Goal: Task Accomplishment & Management: Complete application form

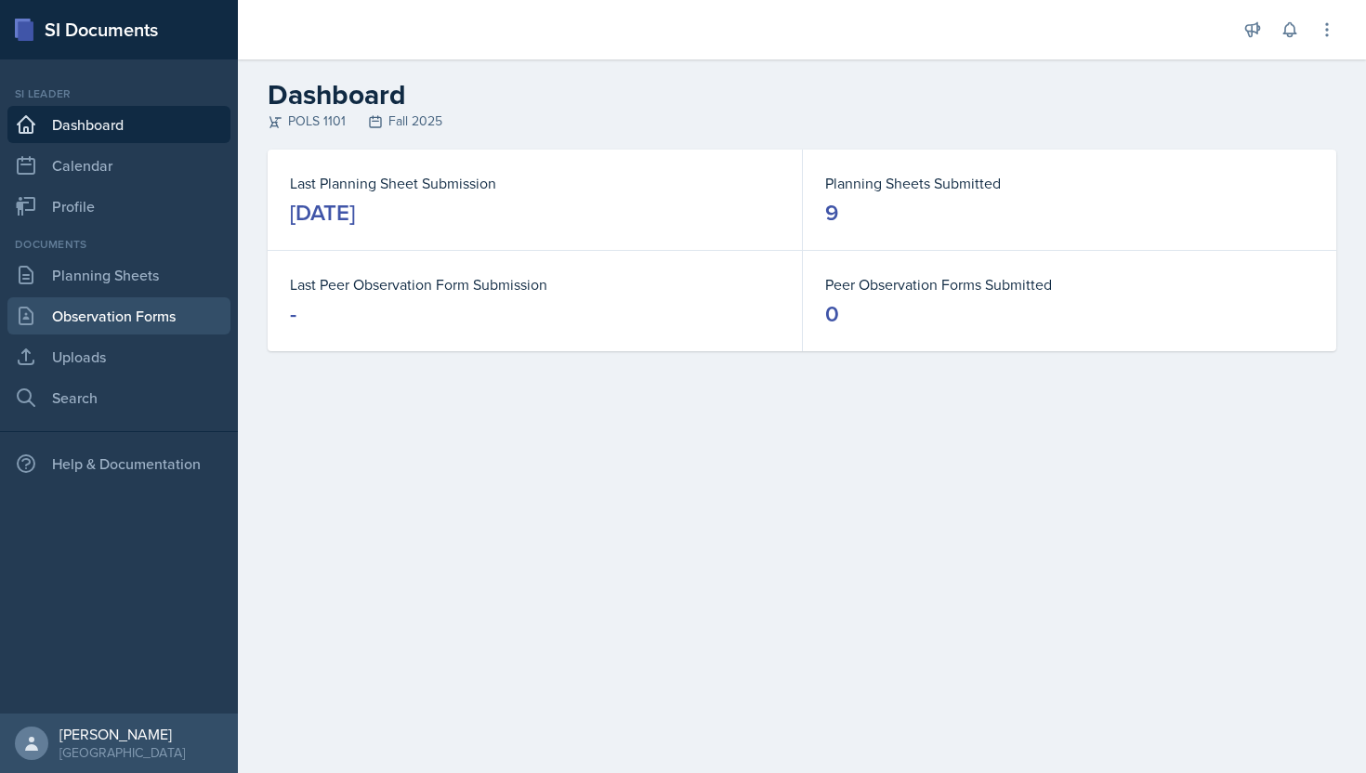
click at [145, 324] on link "Observation Forms" at bounding box center [118, 315] width 223 height 37
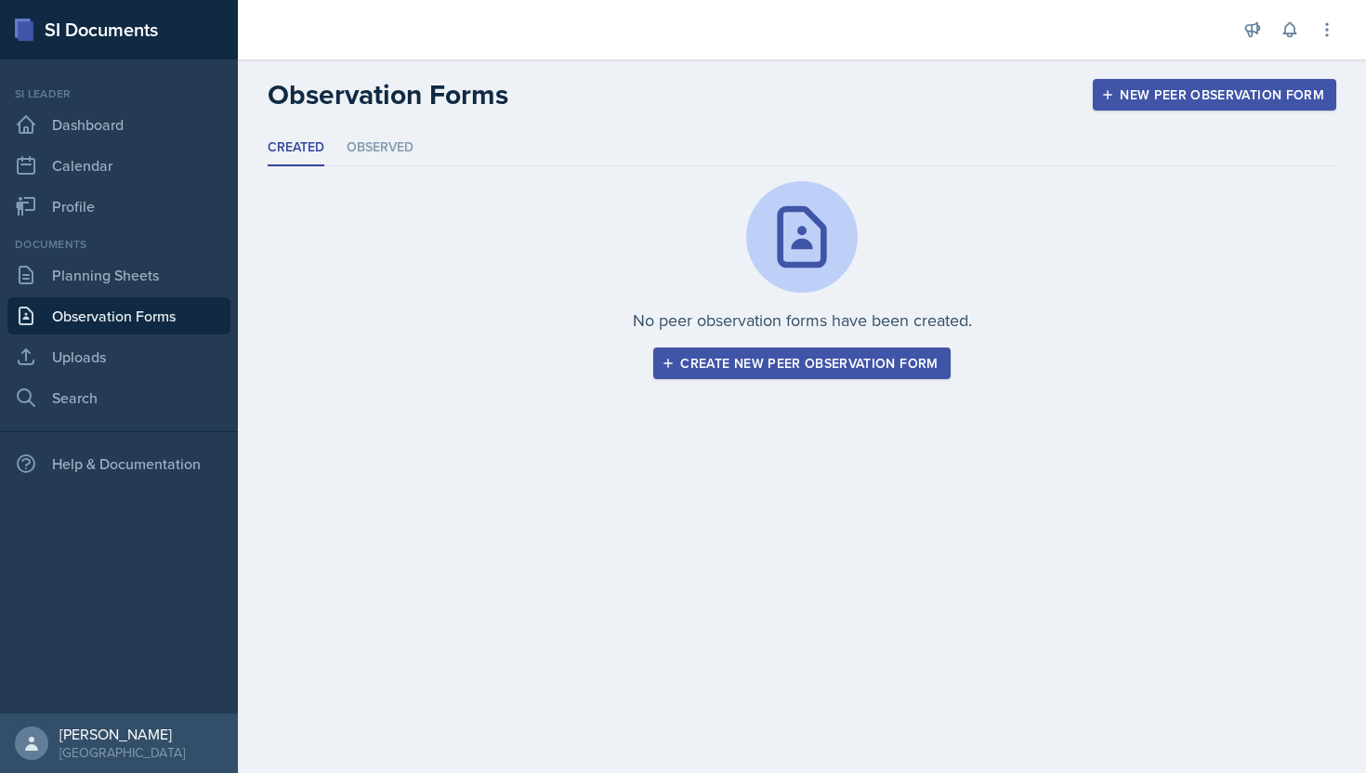
click at [715, 369] on div "Create new peer observation form" at bounding box center [801, 363] width 272 height 15
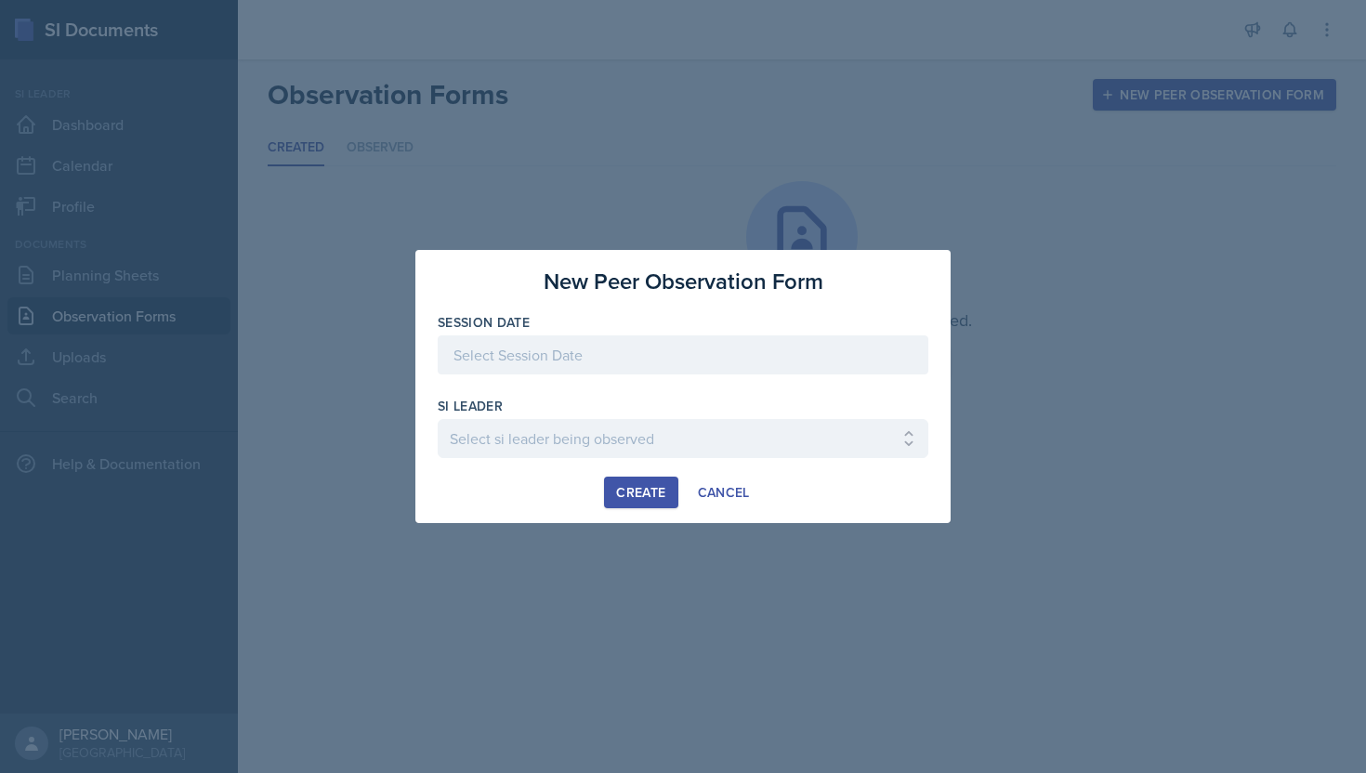
click at [653, 359] on div at bounding box center [683, 354] width 491 height 39
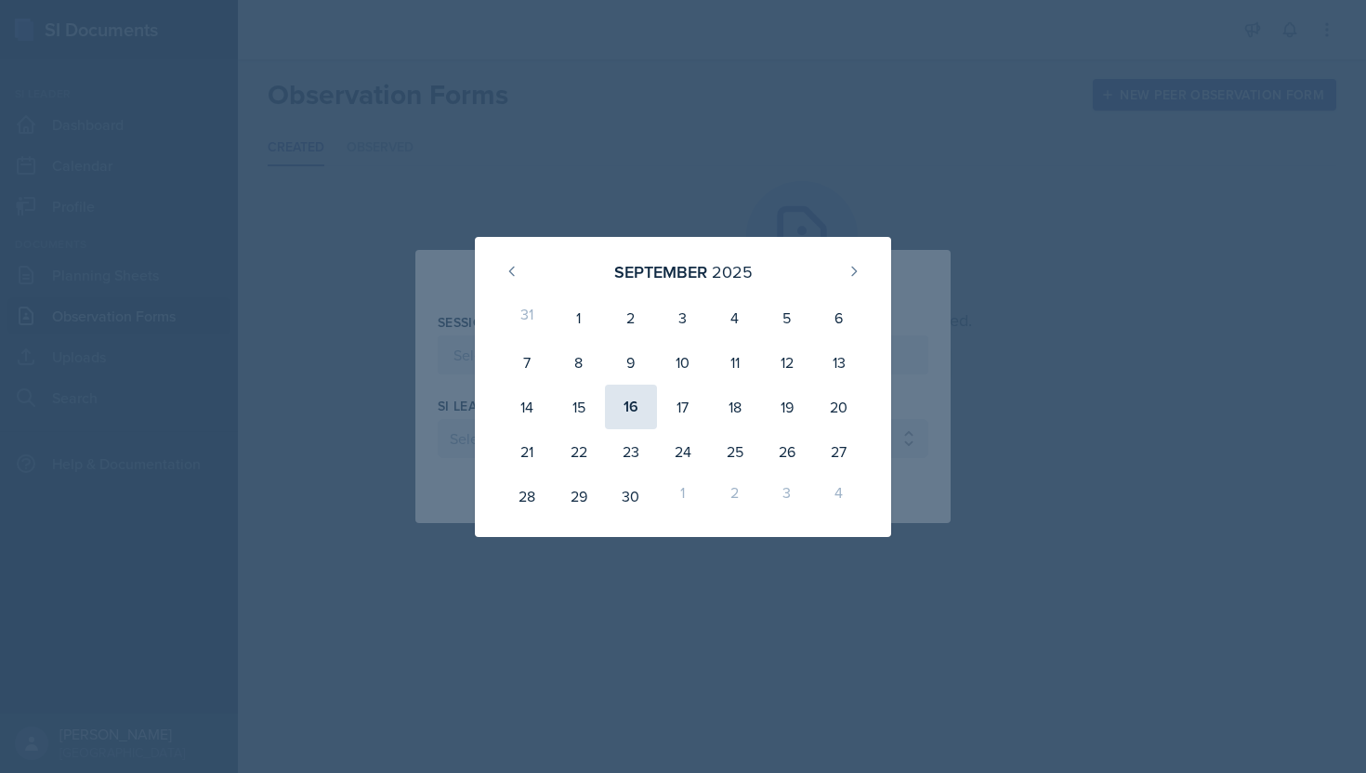
click at [622, 413] on div "16" at bounding box center [631, 407] width 52 height 45
type input "[DATE]"
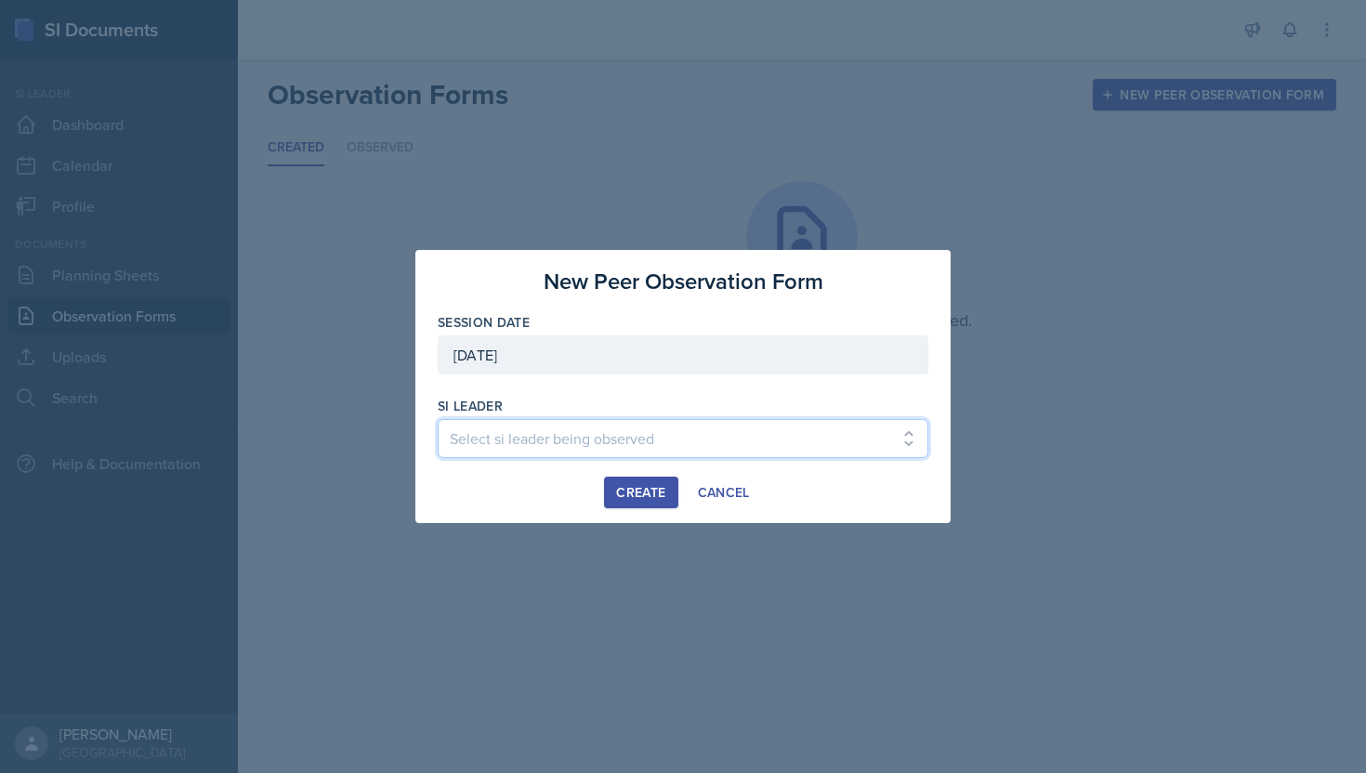
click at [577, 439] on select "Select si leader being observed [PERSON_NAME] / PSYC 2500 / The Phantoms of The…" at bounding box center [683, 438] width 491 height 39
select select "fe970cc9-fc68-46af-8d8a-63a8921800f0"
click at [438, 419] on select "Select si leader being observed [PERSON_NAME] / PSYC 2500 / The Phantoms of The…" at bounding box center [683, 438] width 491 height 39
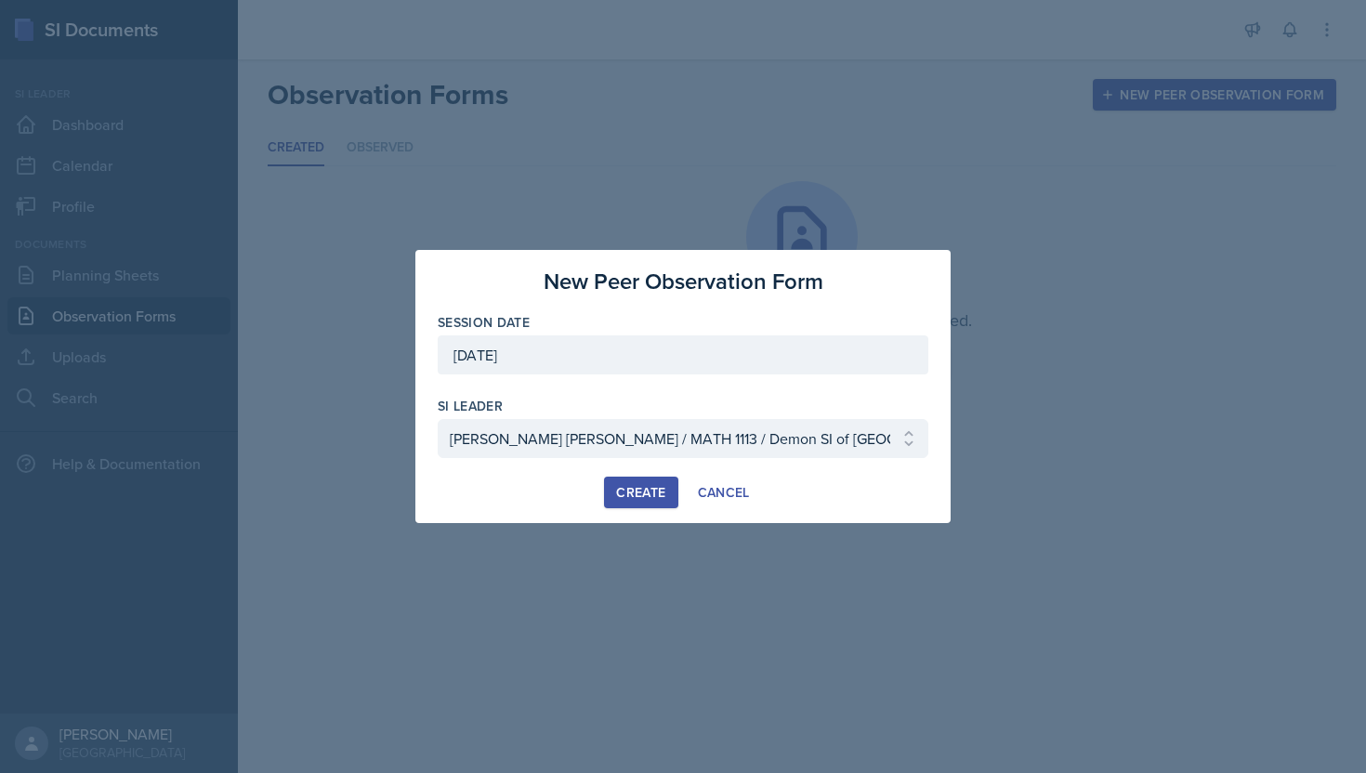
click at [627, 499] on div "Create" at bounding box center [640, 492] width 49 height 15
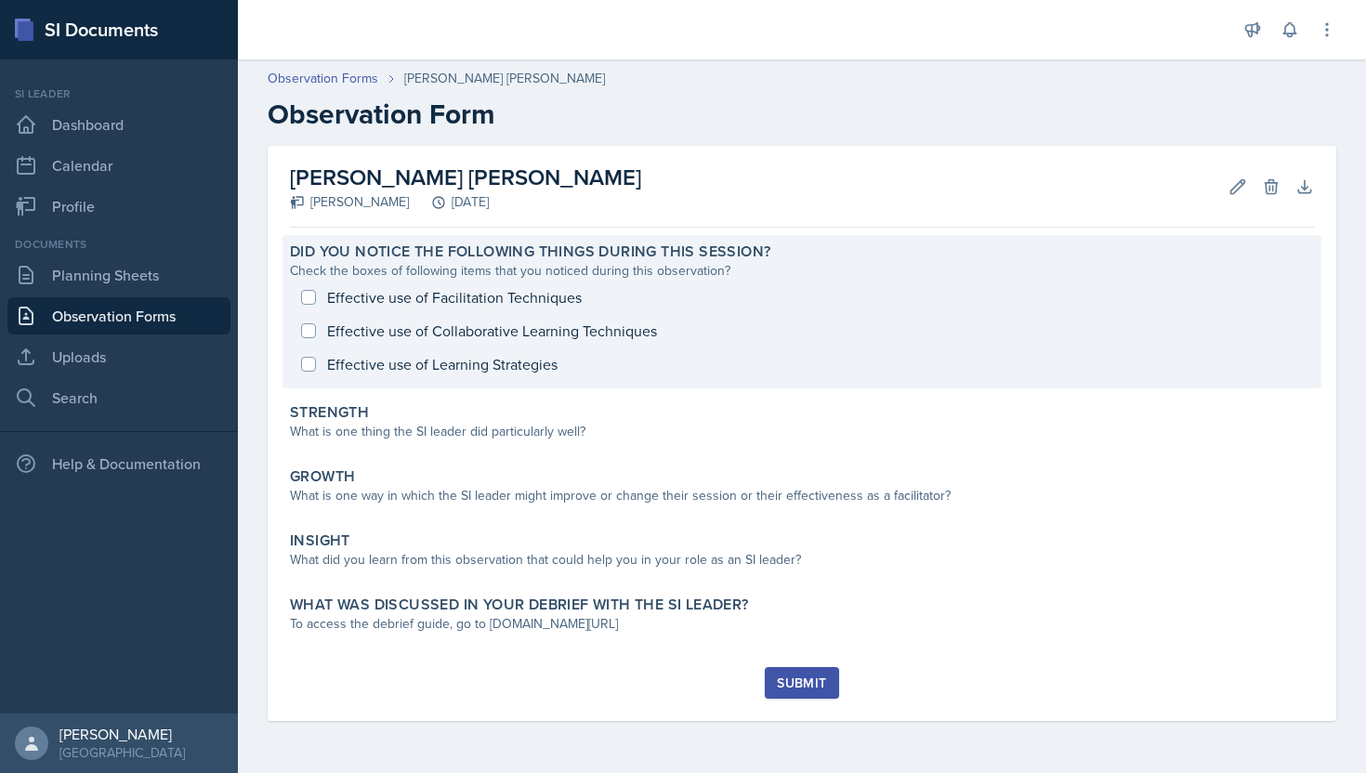
click at [480, 301] on div "Effective use of Facilitation Techniques Effective use of Collaborative Learnin…" at bounding box center [802, 331] width 1024 height 100
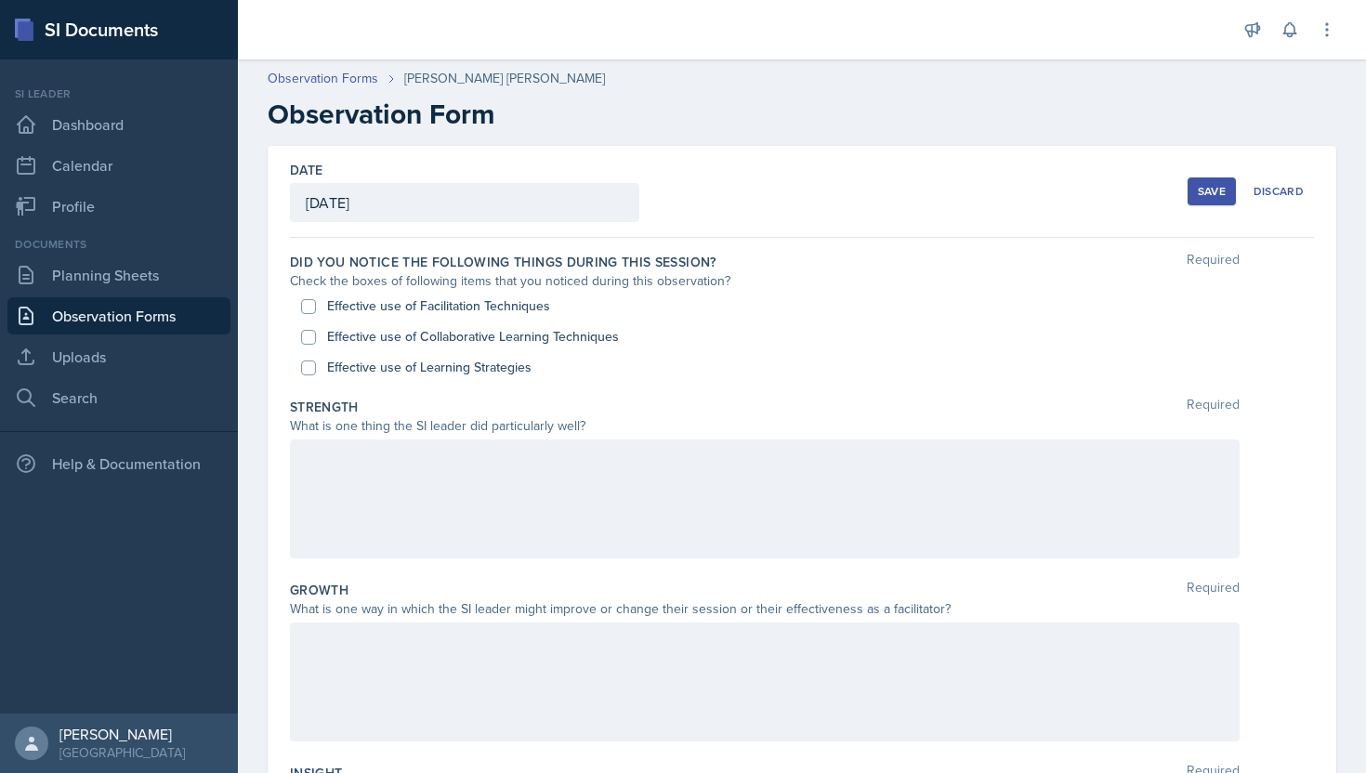
click at [398, 303] on label "Effective use of Facilitation Techniques" at bounding box center [438, 306] width 223 height 20
click at [316, 303] on input "Effective use of Facilitation Techniques" at bounding box center [308, 306] width 15 height 15
checkbox input "true"
click at [388, 343] on label "Effective use of Collaborative Learning Techniques" at bounding box center [473, 337] width 292 height 20
click at [316, 343] on input "Effective use of Collaborative Learning Techniques" at bounding box center [308, 337] width 15 height 15
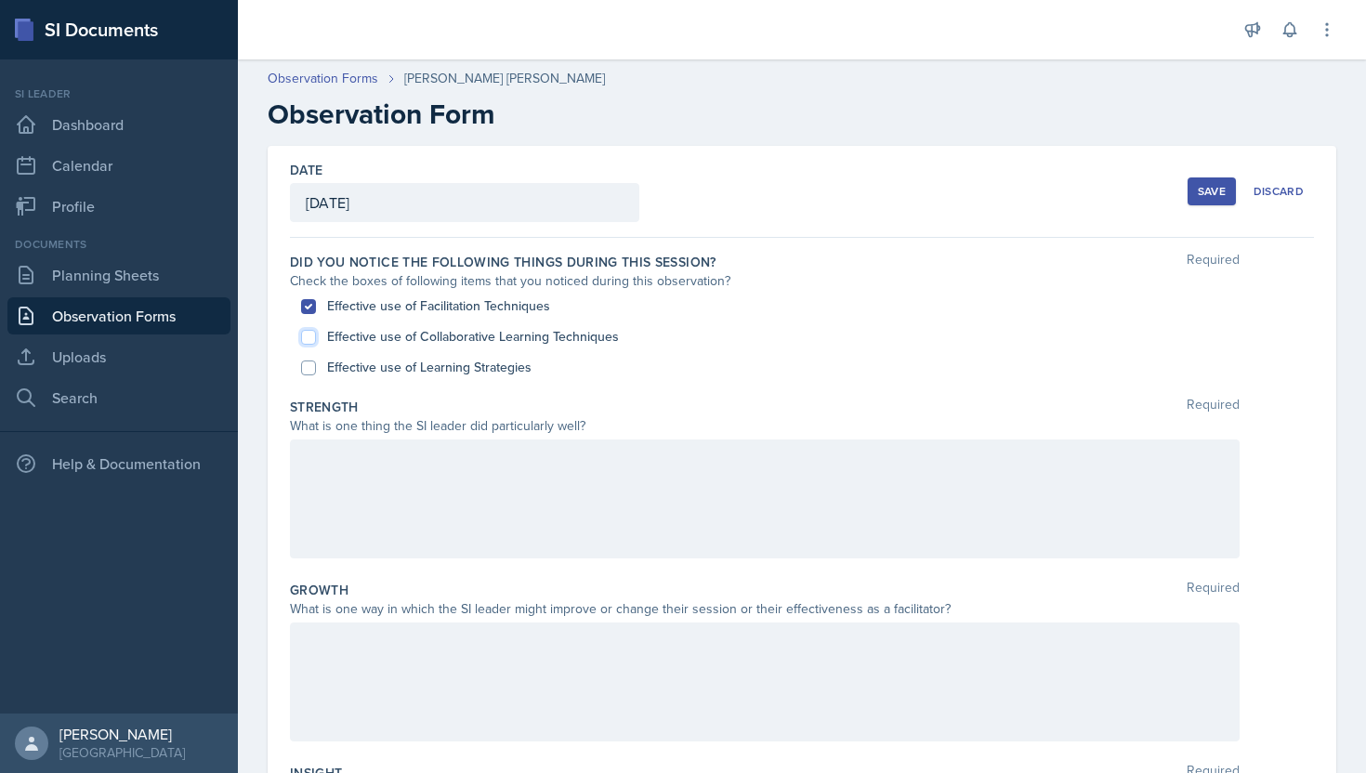
checkbox input "true"
click at [380, 373] on label "Effective use of Learning Strategies" at bounding box center [429, 368] width 204 height 20
click at [316, 373] on input "Effective use of Learning Strategies" at bounding box center [308, 367] width 15 height 15
checkbox input "true"
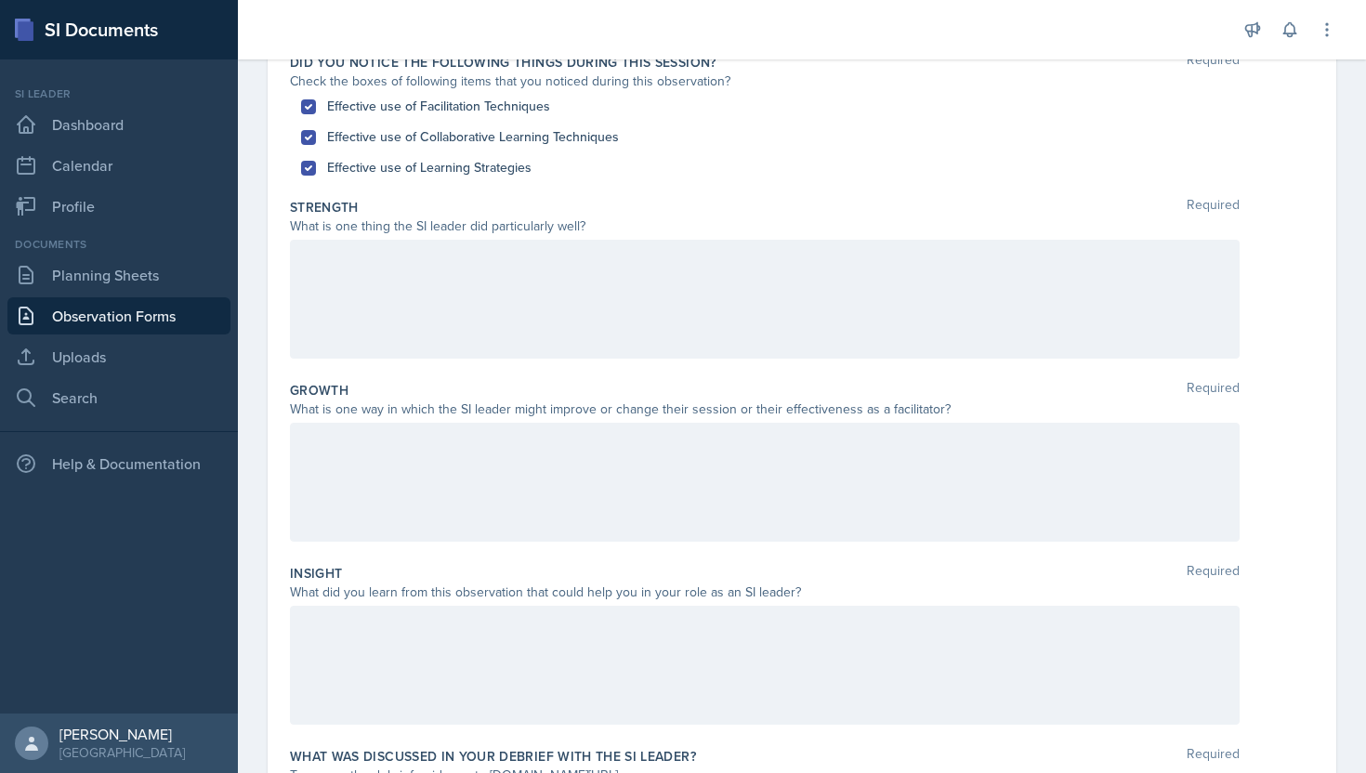
click at [485, 282] on div at bounding box center [765, 299] width 950 height 119
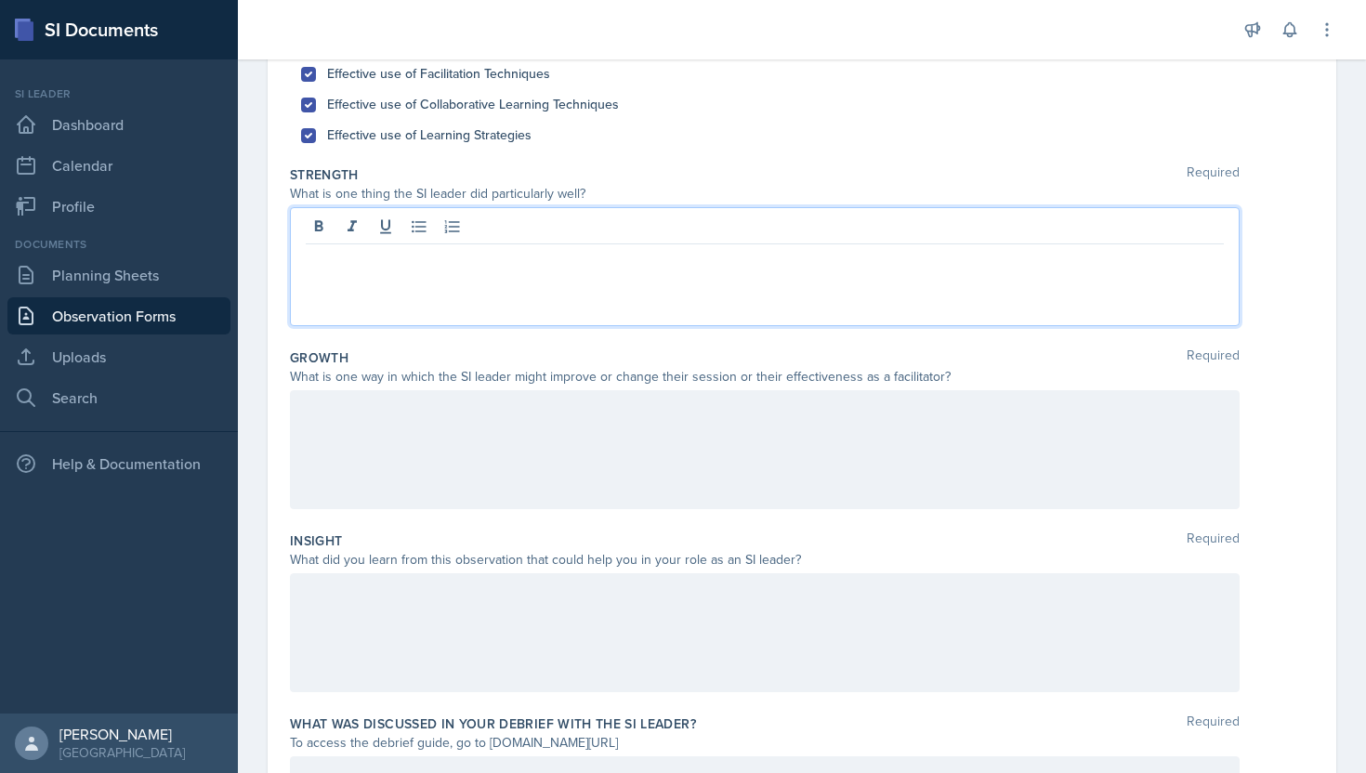
scroll to position [409, 0]
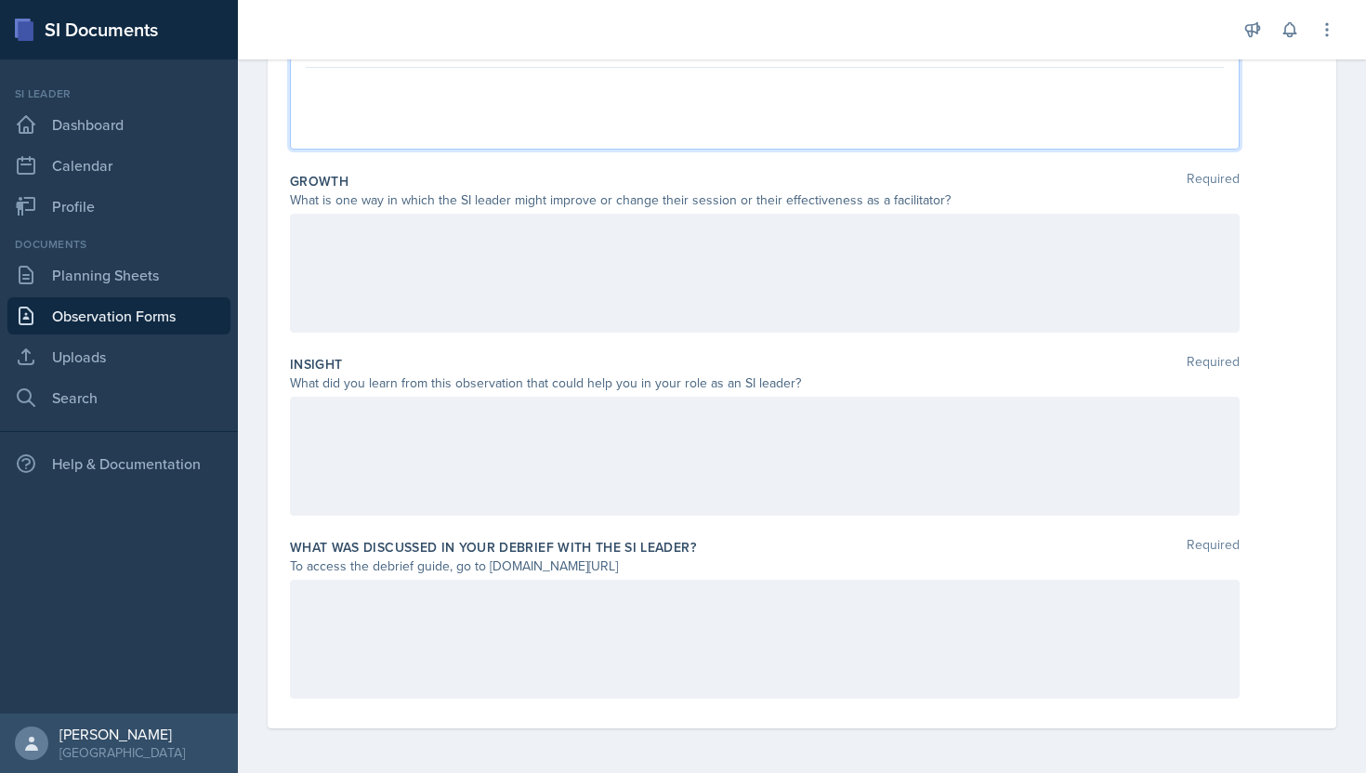
click at [529, 623] on div at bounding box center [765, 639] width 950 height 119
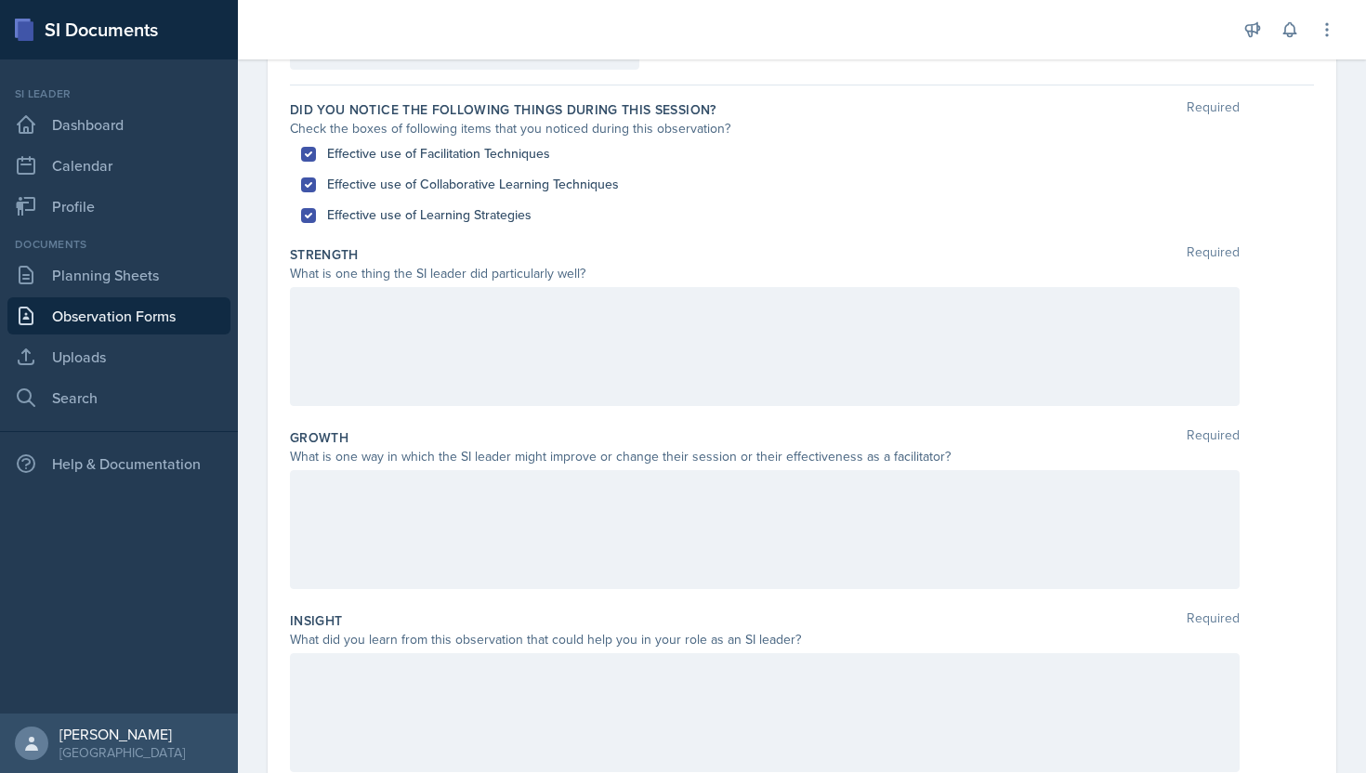
click at [705, 349] on div at bounding box center [765, 346] width 950 height 119
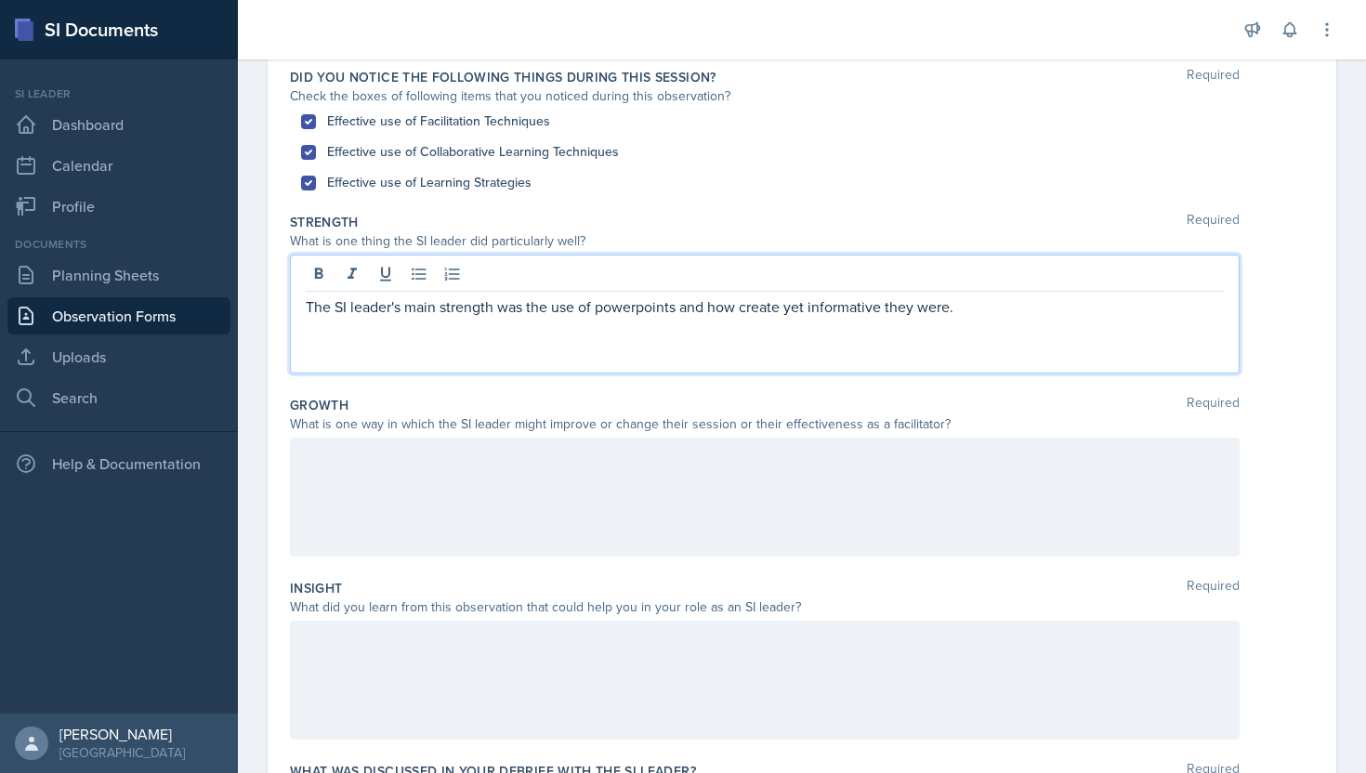
click at [639, 307] on p "The SI leader's main strength was the use of powerpoints and how create yet inf…" at bounding box center [765, 306] width 918 height 22
click at [958, 317] on p "The SI leader's main strength was the use of powerpoints and how create yet inf…" at bounding box center [765, 306] width 918 height 22
click at [784, 310] on p "The SI leader's main strength was the use of powerpoints and how create yet inf…" at bounding box center [765, 306] width 918 height 22
click at [984, 311] on p "The SI leader's main strength was the use of powerpoints and how creative yet i…" at bounding box center [765, 306] width 918 height 22
click at [630, 315] on p "The SI leader's main strength was the use of powerpoints and how creative yet i…" at bounding box center [765, 306] width 918 height 22
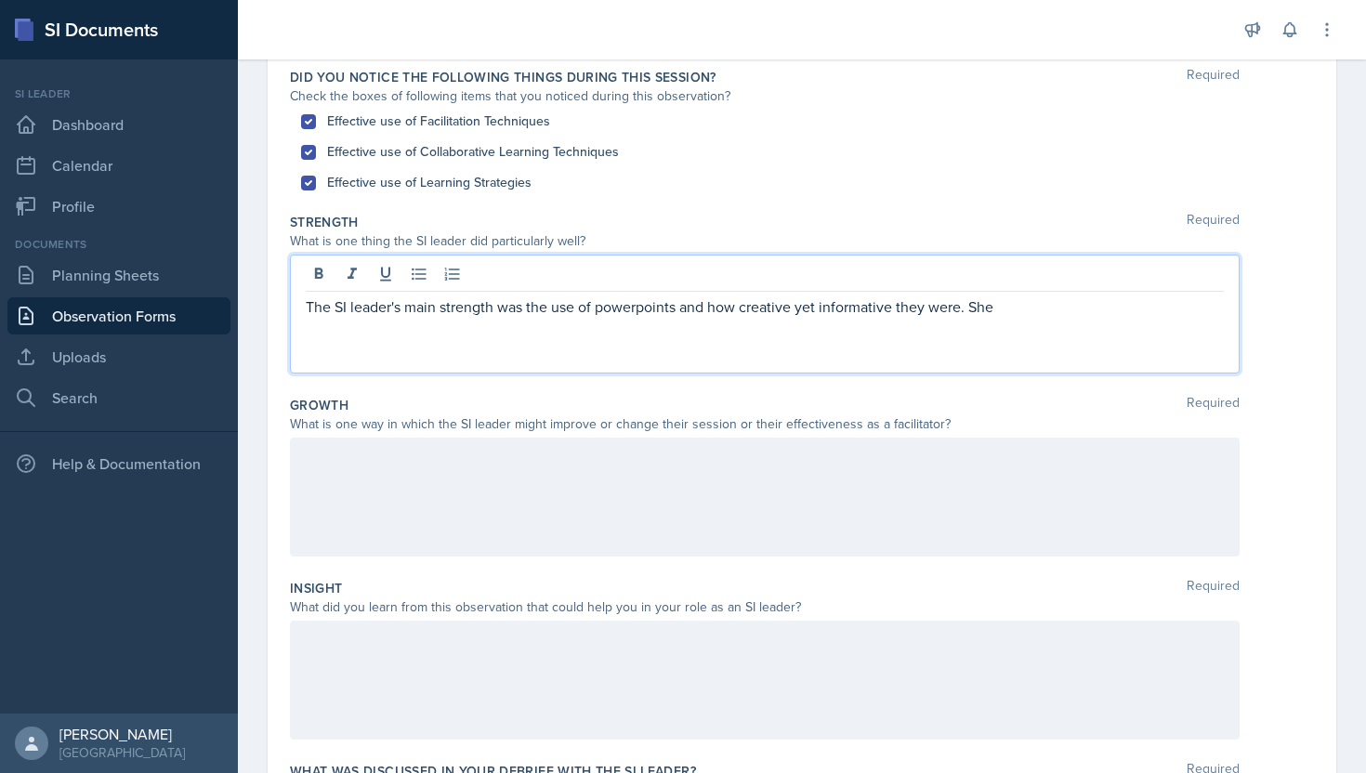
click at [641, 311] on p "The SI leader's main strength was the use of powerpoints and how creative yet i…" at bounding box center [765, 306] width 918 height 22
click at [1009, 306] on p "The SI leader's main strength was the use of power points and how creative yet …" at bounding box center [765, 306] width 918 height 22
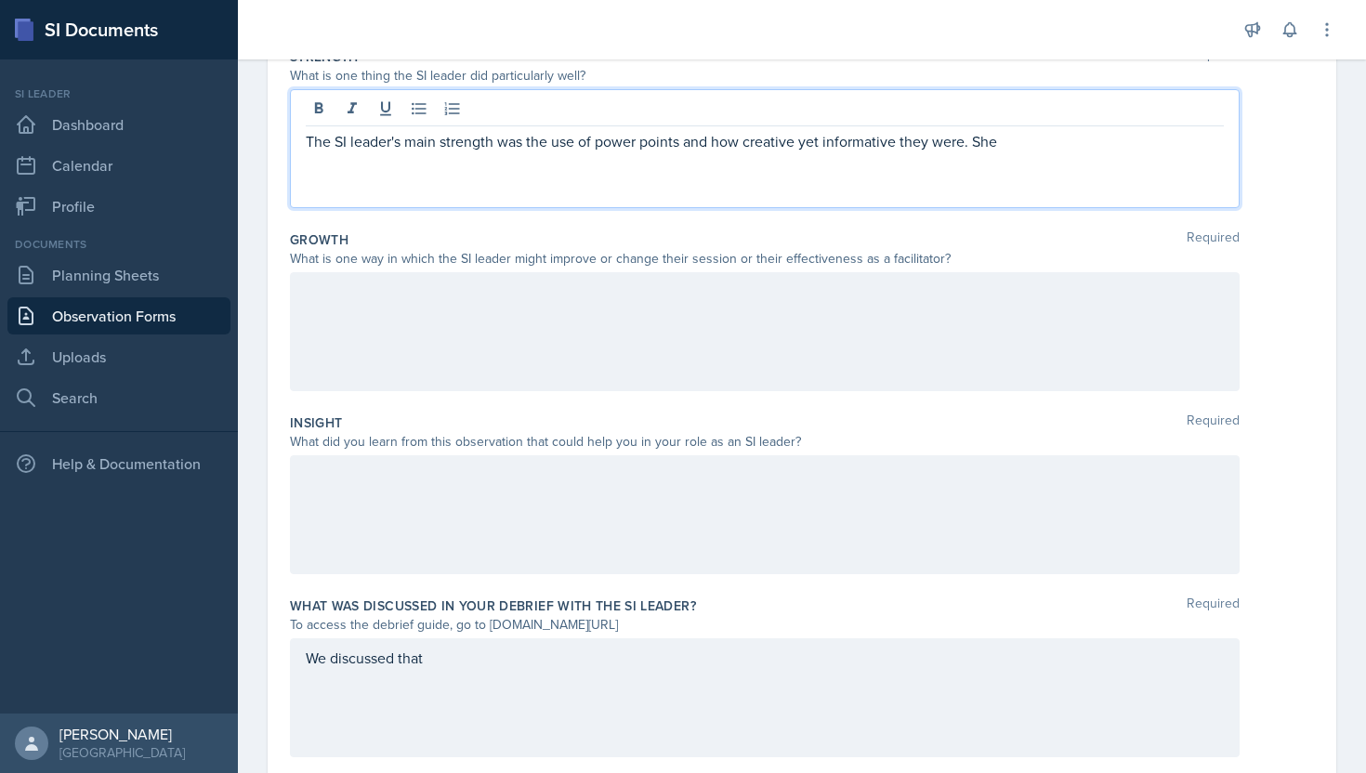
scroll to position [409, 0]
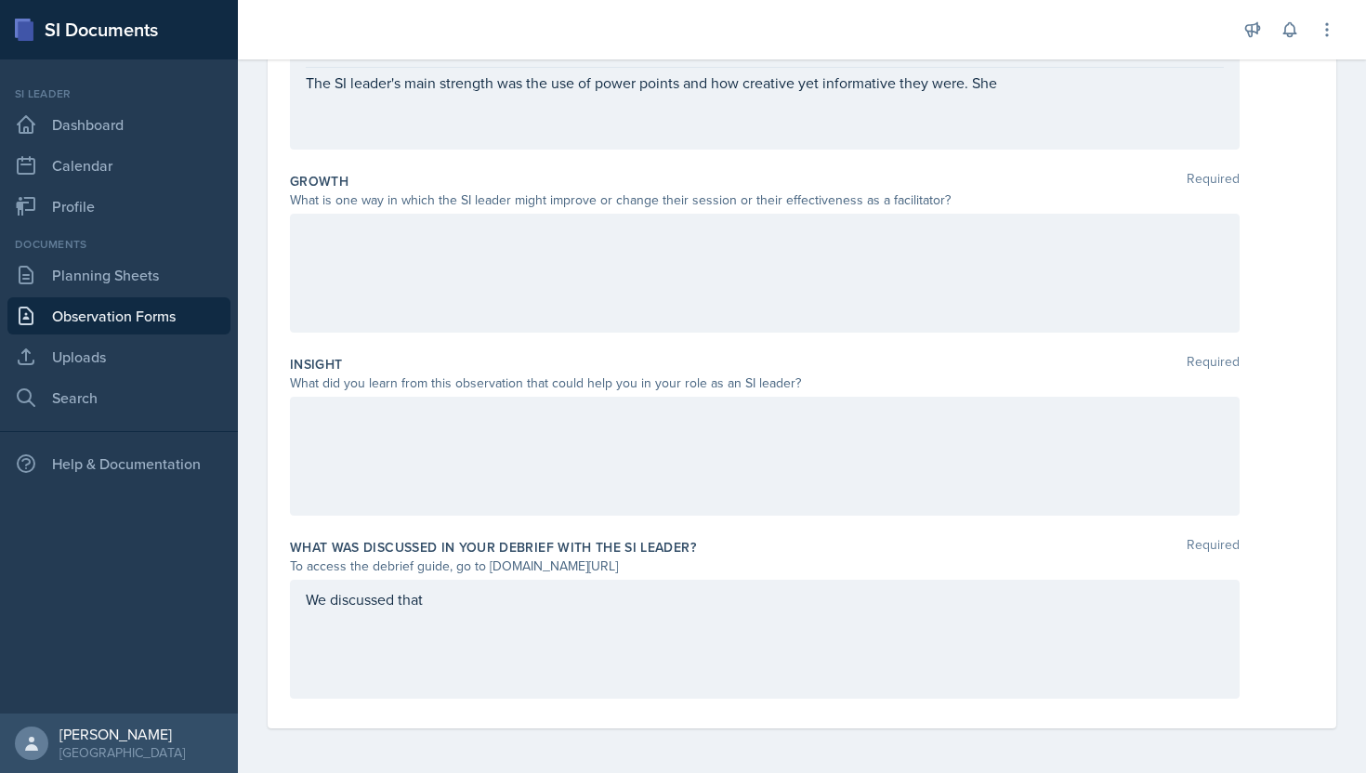
click at [791, 269] on div at bounding box center [765, 273] width 950 height 119
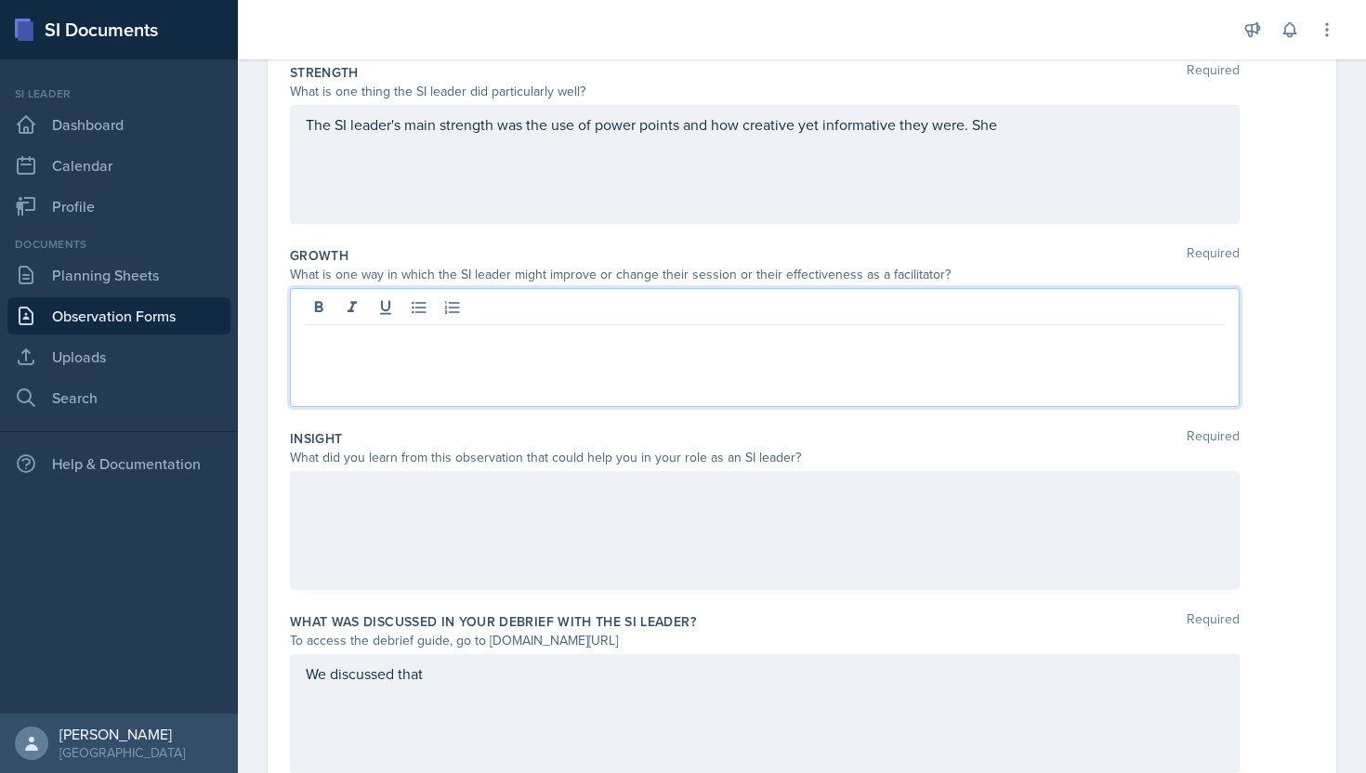
scroll to position [297, 0]
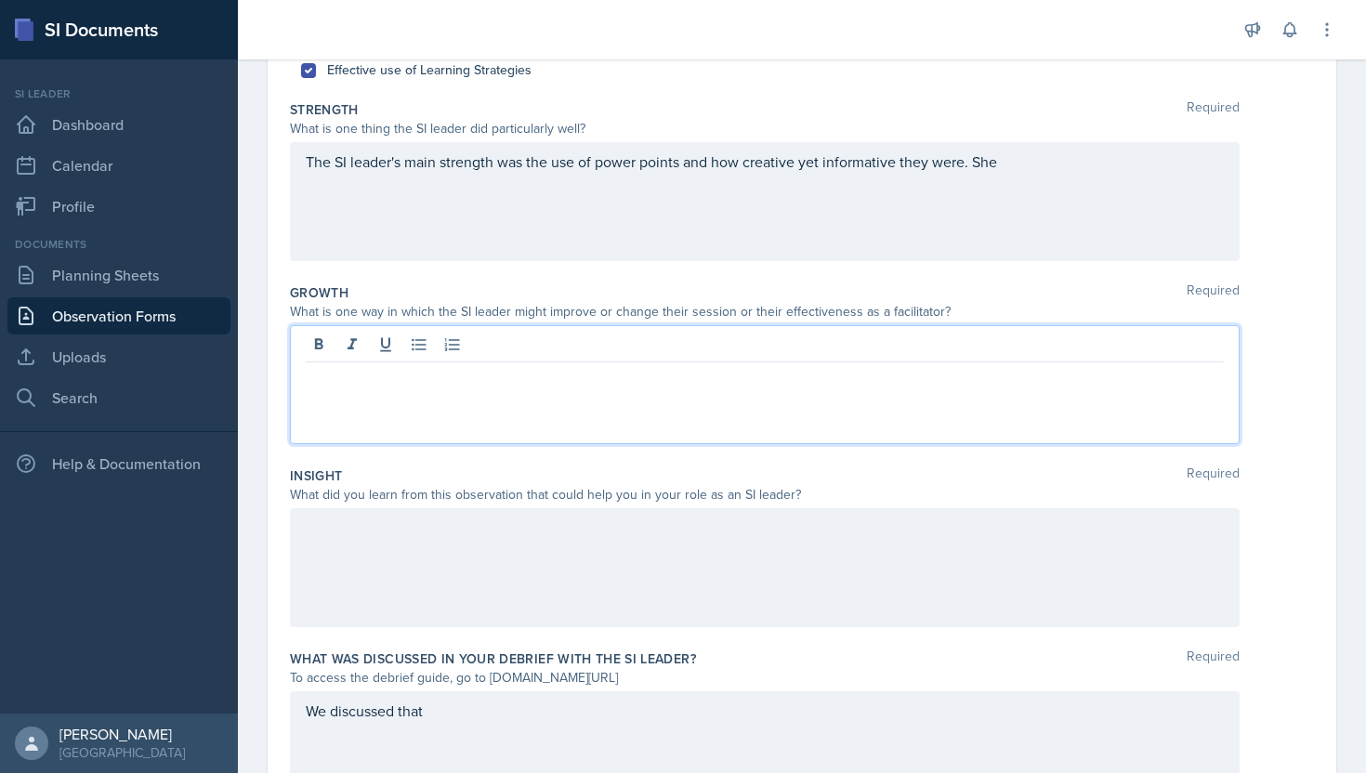
click at [1002, 170] on div "The SI leader's main strength was the use of power points and how creative yet …" at bounding box center [765, 201] width 950 height 119
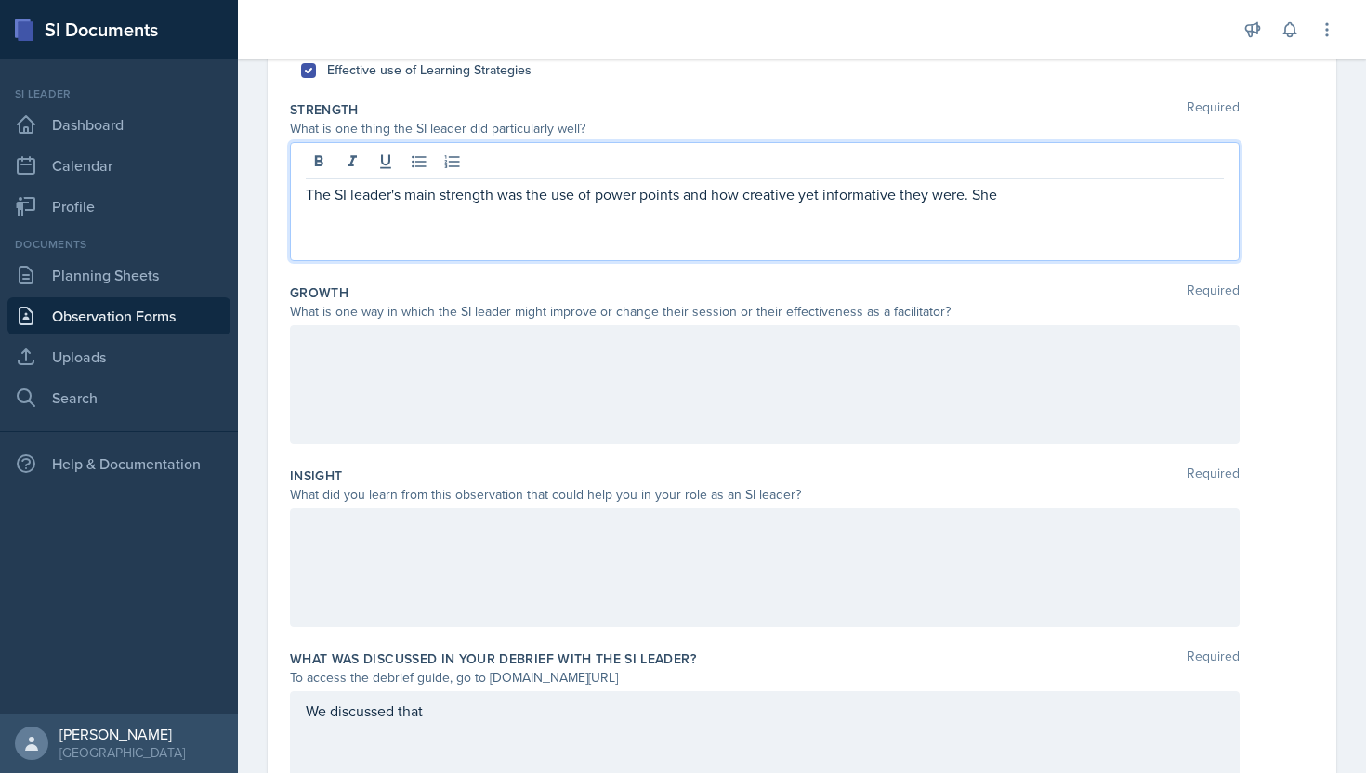
click at [1007, 190] on p "The SI leader's main strength was the use of power points and how creative yet …" at bounding box center [765, 194] width 918 height 22
click at [1195, 202] on p "The SI leader's main strength was the use of power points and how creative yet …" at bounding box center [765, 205] width 918 height 45
click at [1024, 221] on p "The SI leader's main strength was the use of power points and how creative yet …" at bounding box center [765, 205] width 918 height 45
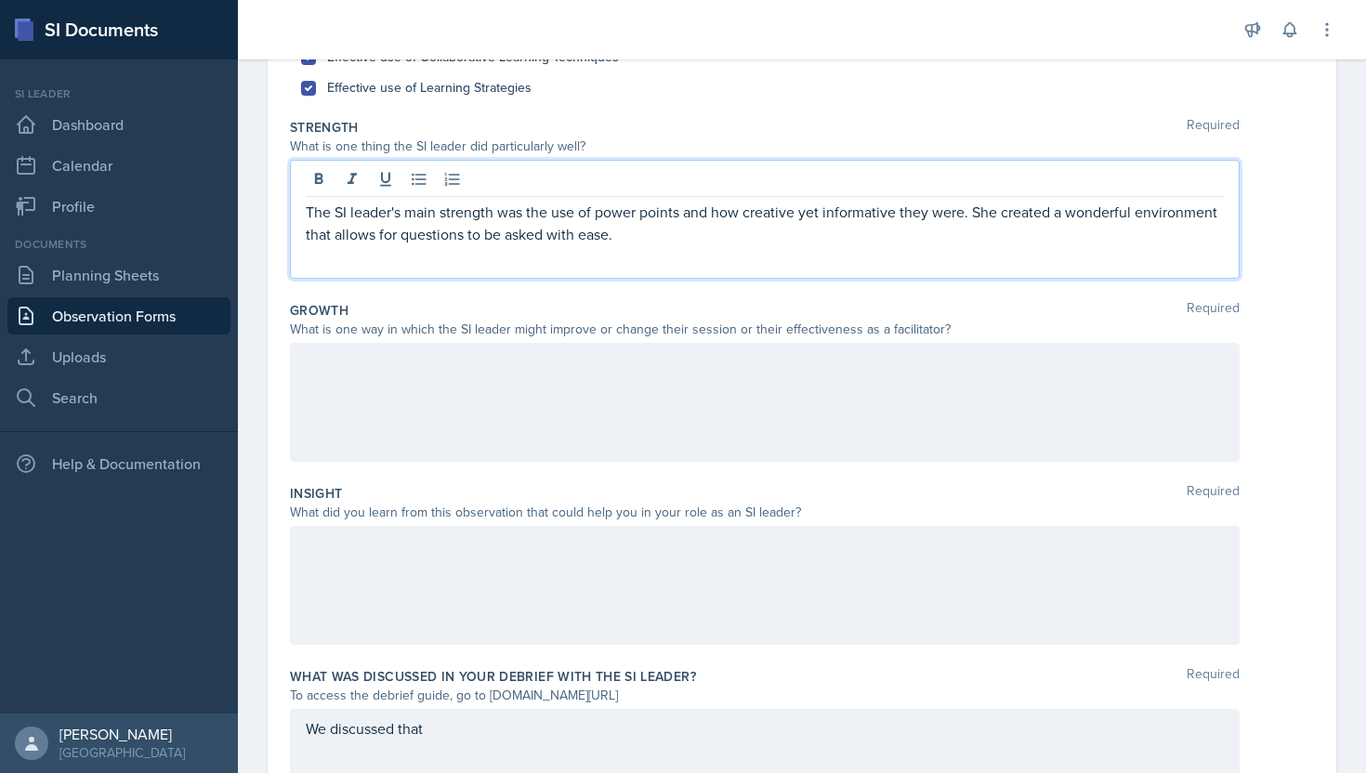
scroll to position [279, 0]
click at [609, 375] on div at bounding box center [765, 403] width 950 height 119
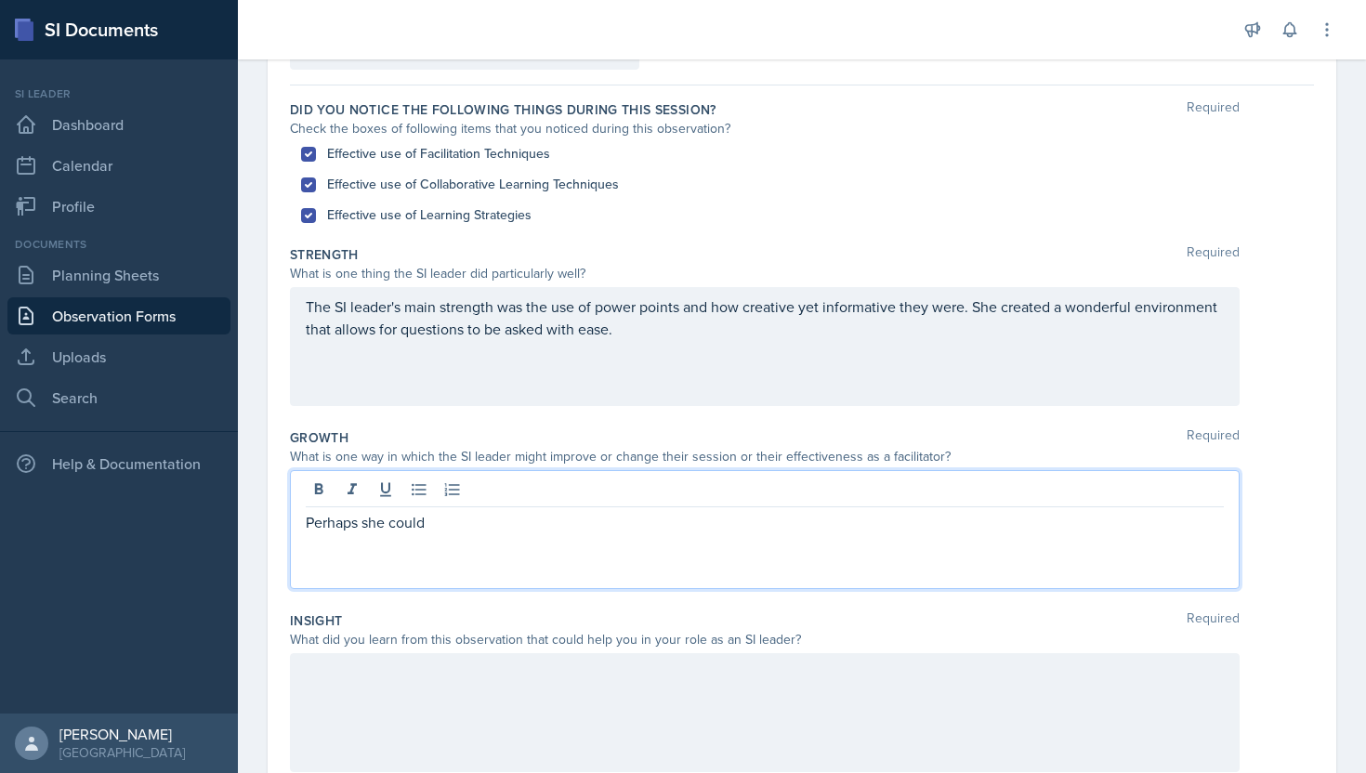
scroll to position [147, 0]
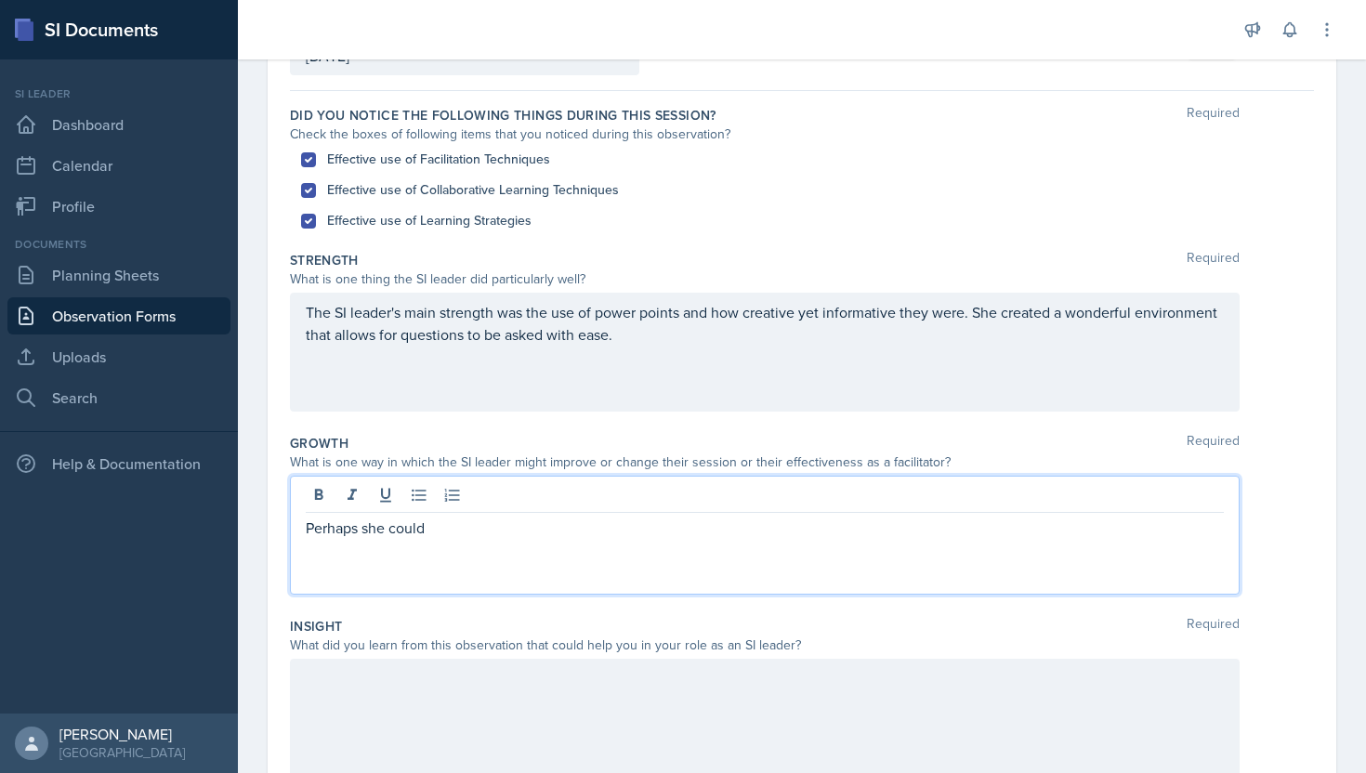
click at [619, 343] on p "The SI leader's main strength was the use of power points and how creative yet …" at bounding box center [765, 323] width 918 height 45
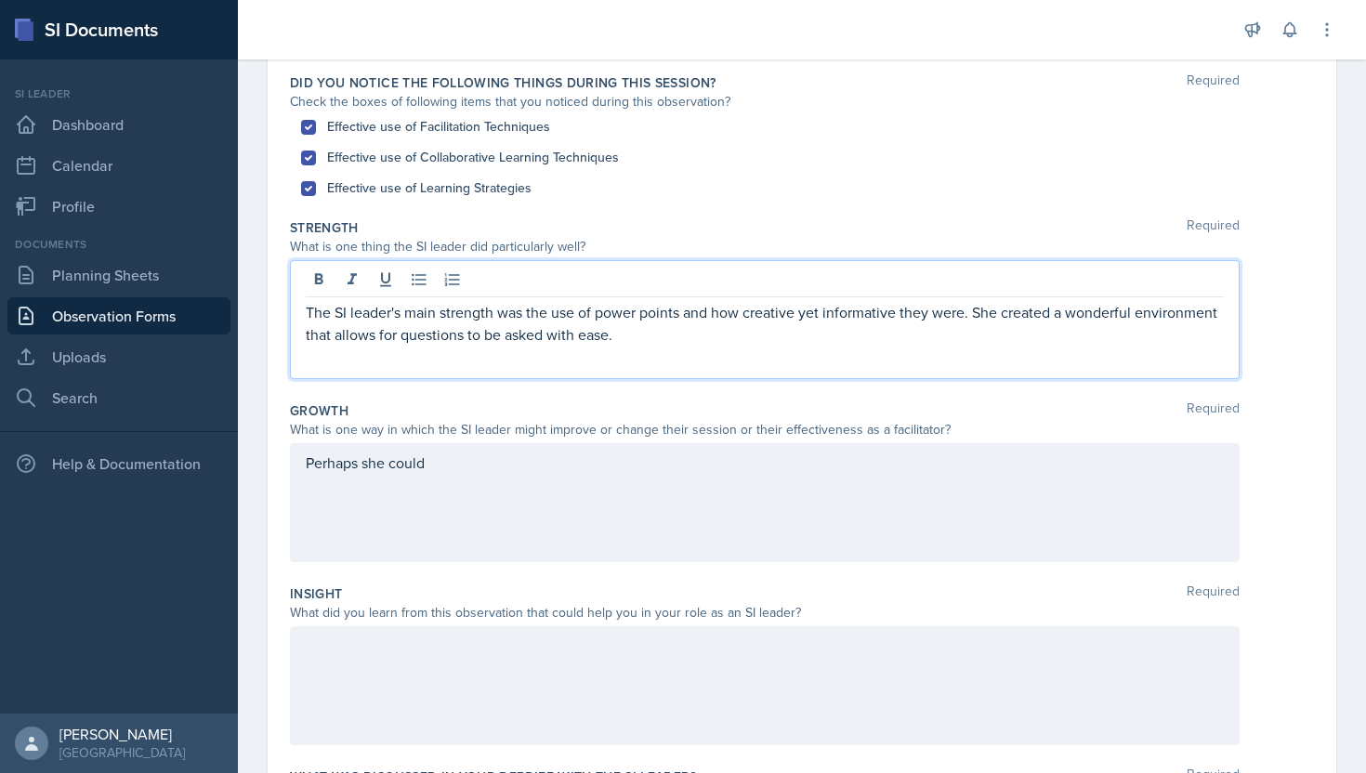
click at [497, 480] on div "Perhaps she could" at bounding box center [765, 502] width 950 height 119
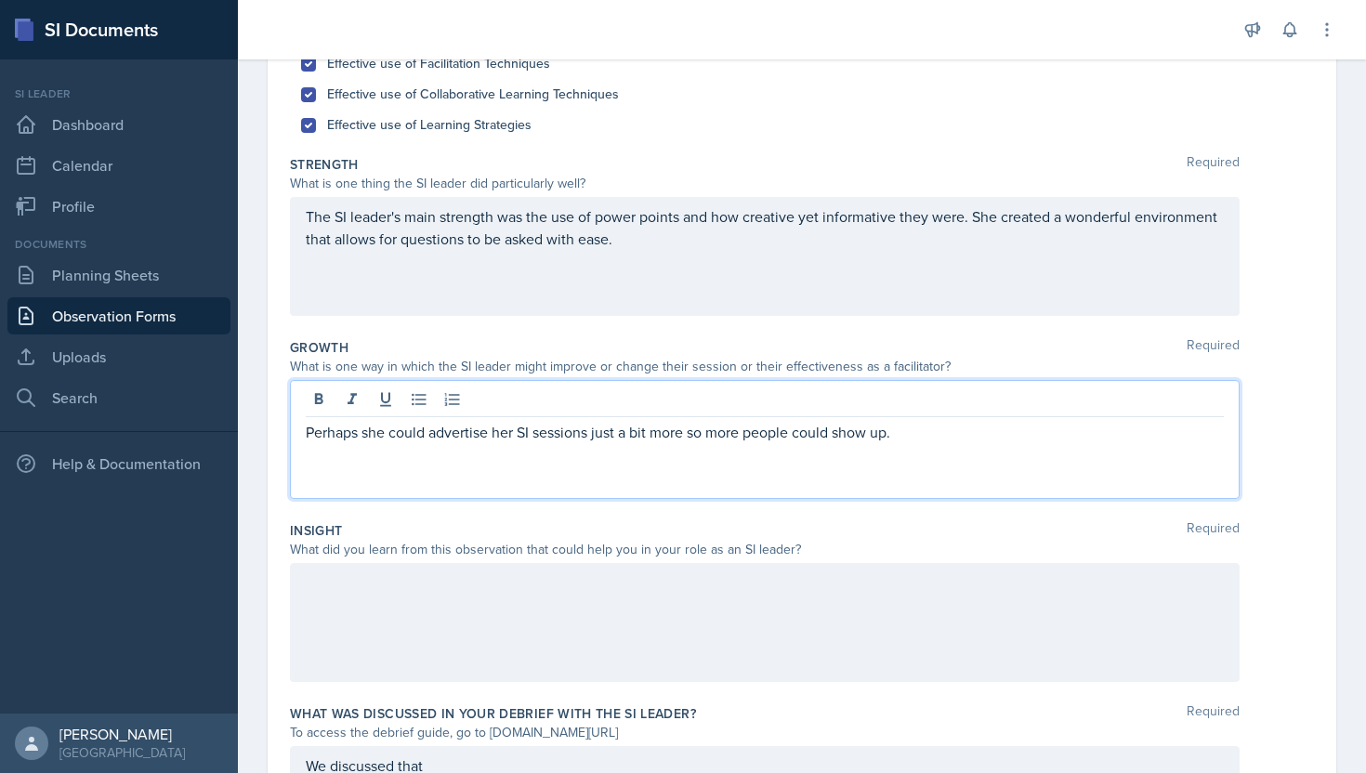
scroll to position [249, 0]
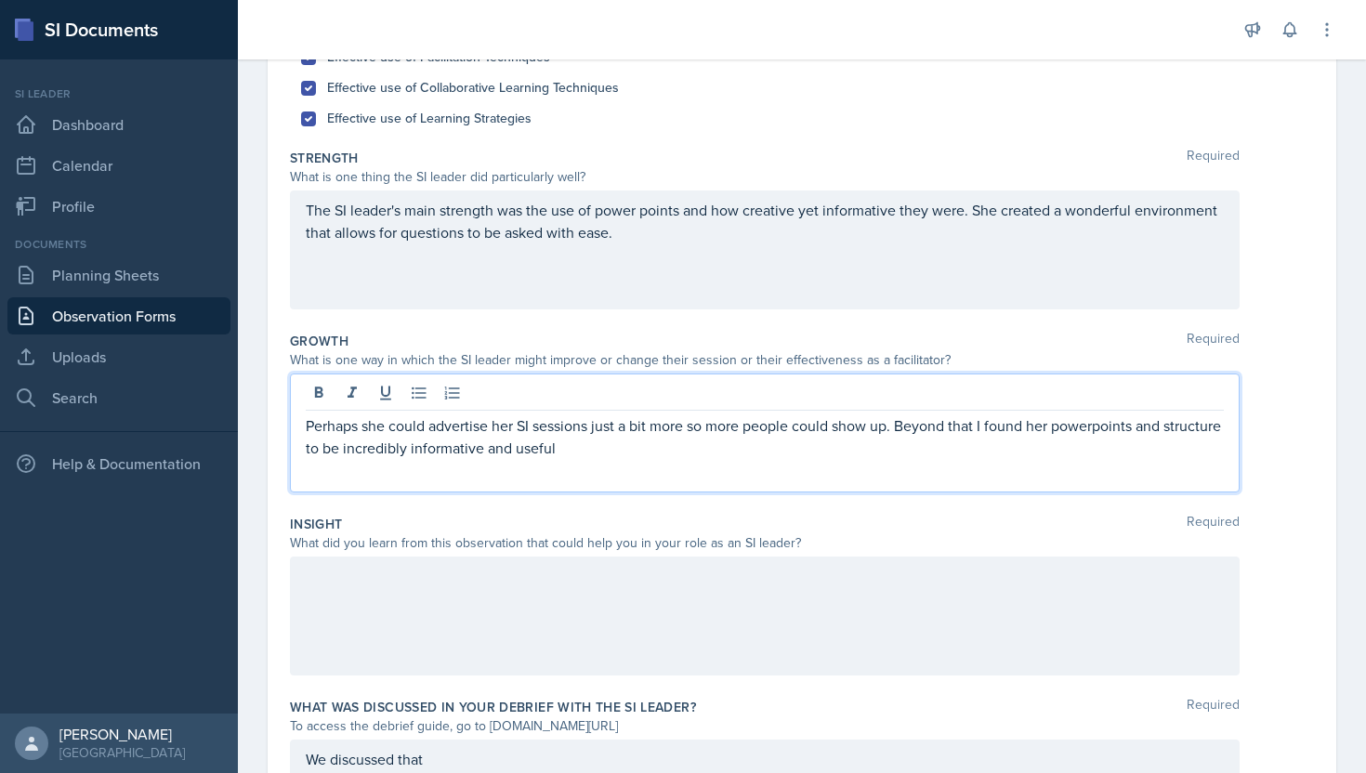
click at [1097, 428] on p "Perhaps she could advertise her SI sessions just a bit more so more people coul…" at bounding box center [765, 436] width 918 height 45
click at [973, 457] on p "Perhaps she could advertise her SI sessions just a bit more so more people coul…" at bounding box center [765, 436] width 918 height 45
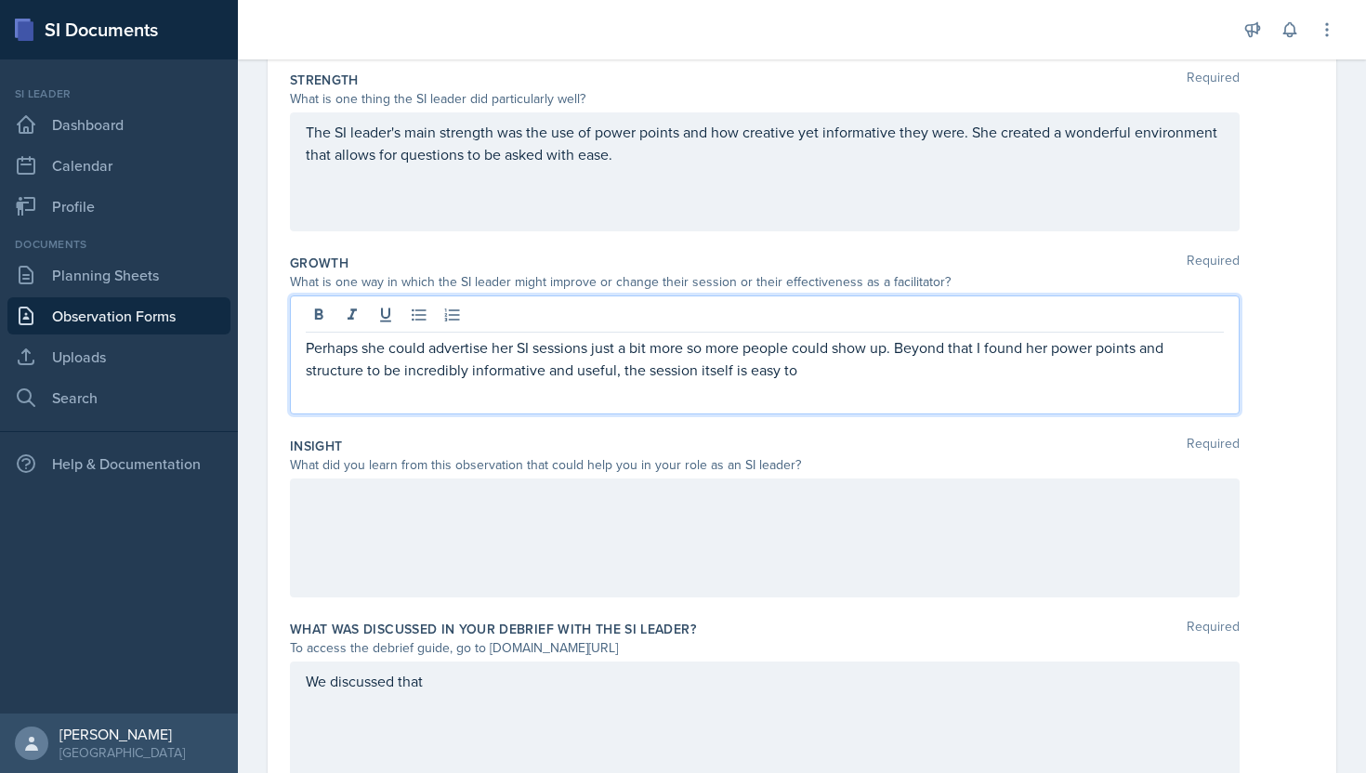
scroll to position [323, 0]
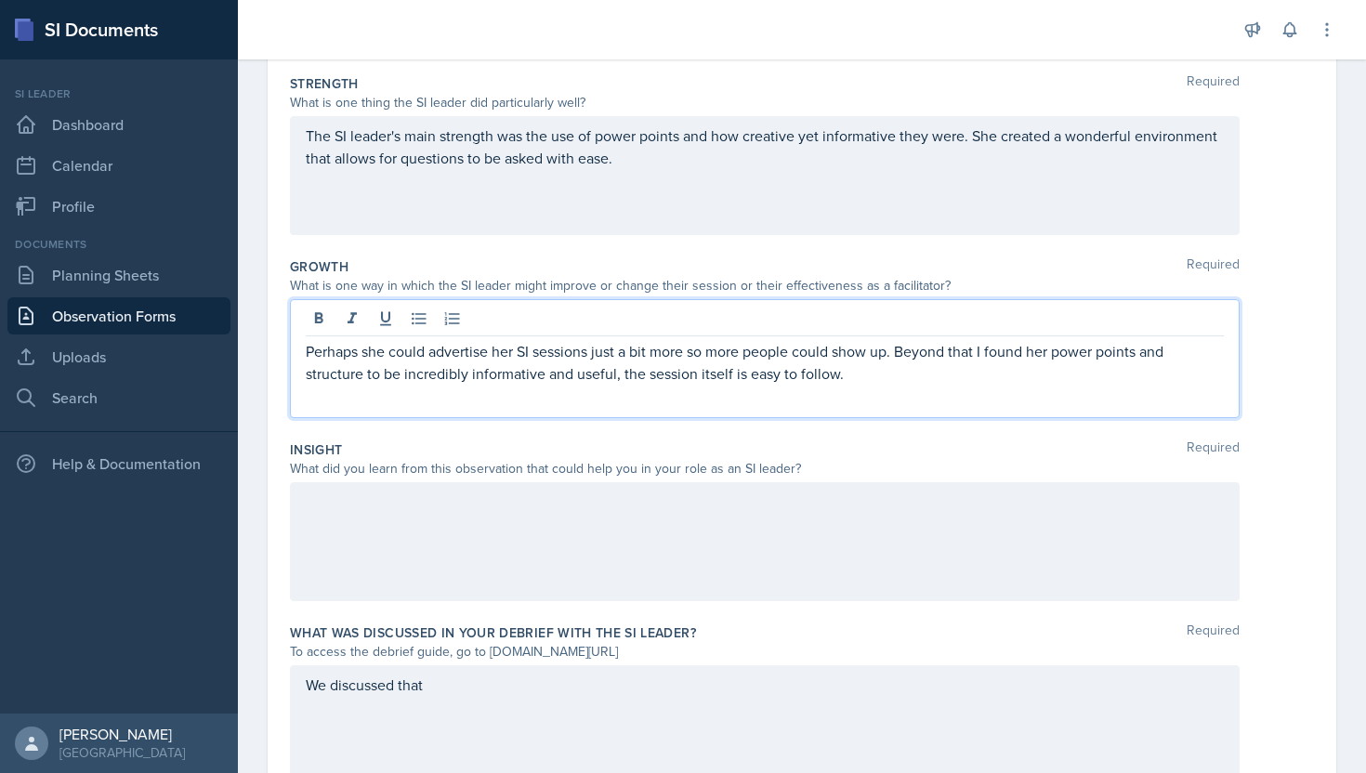
click at [710, 553] on div at bounding box center [765, 541] width 950 height 119
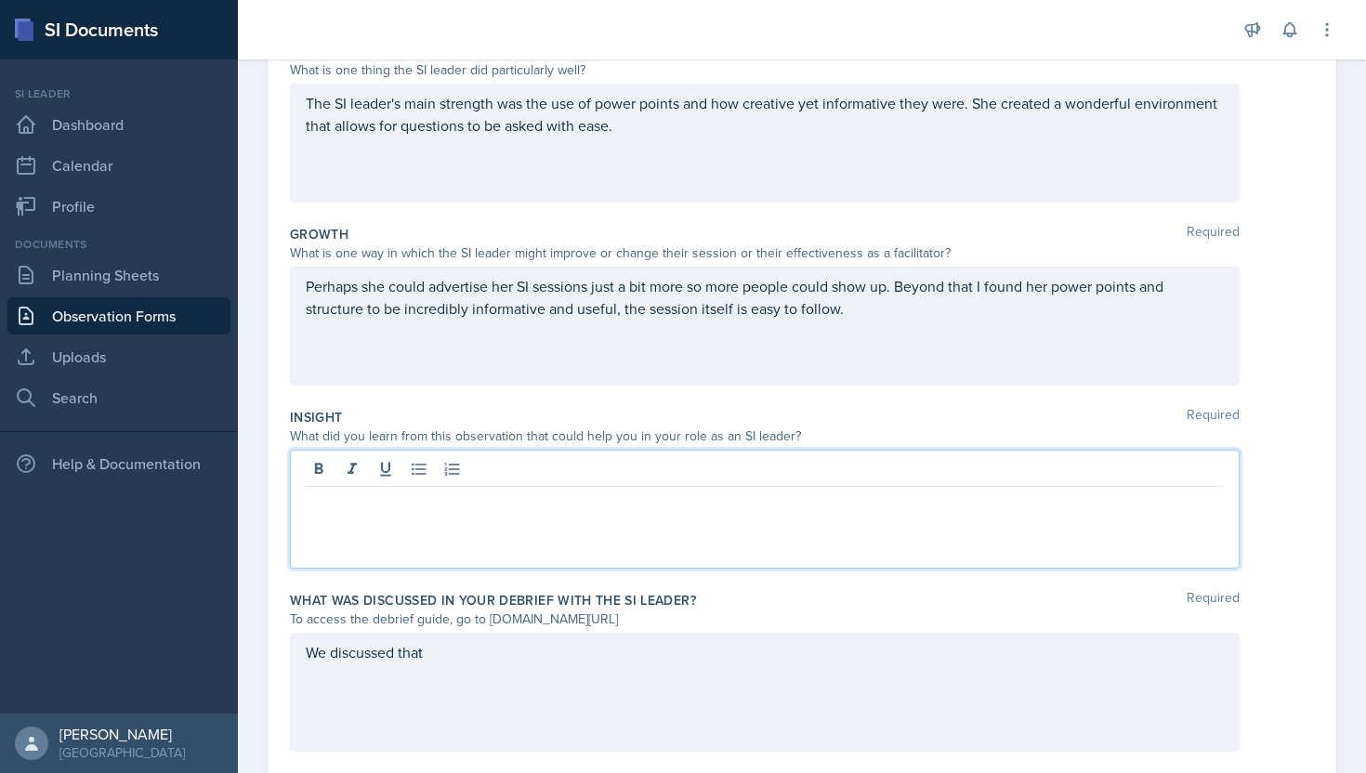
scroll to position [409, 0]
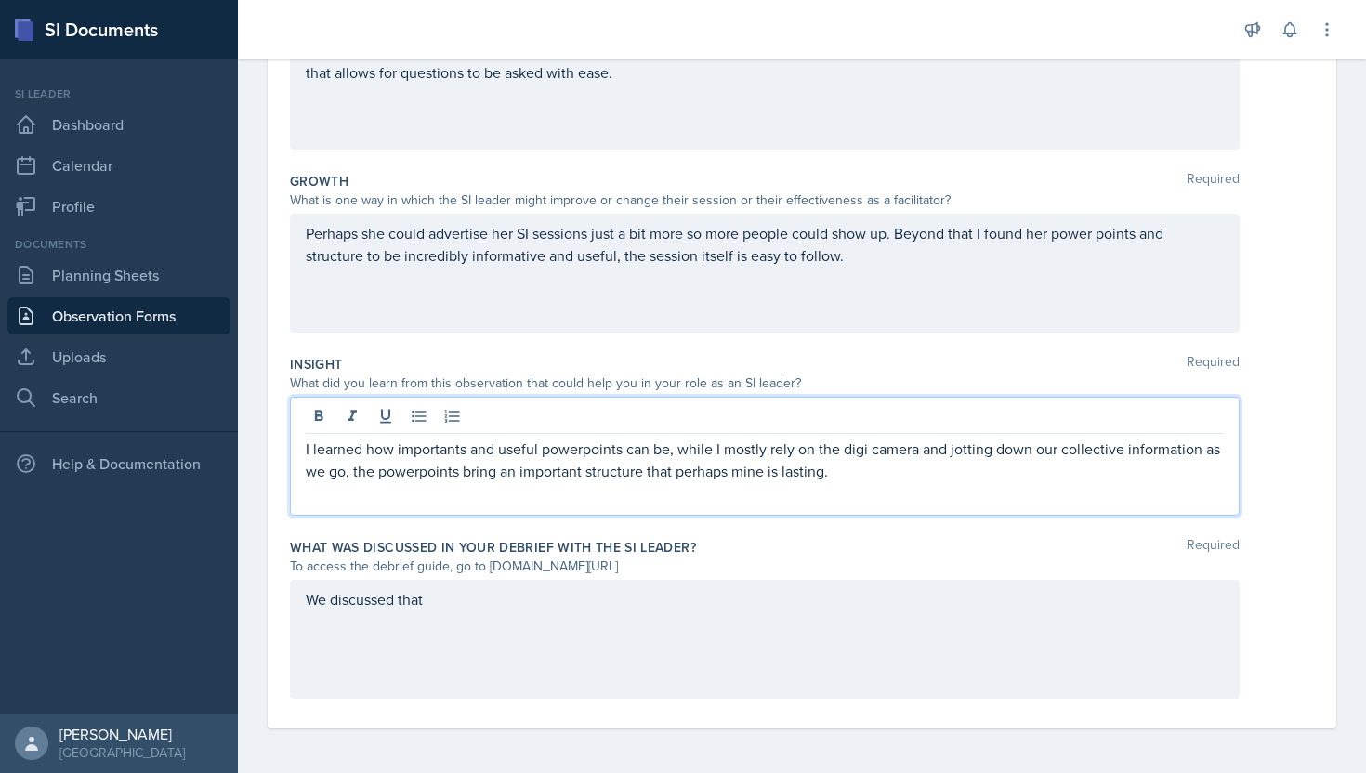
click at [432, 452] on p "I learned how importants and useful powerpoints can be, while I mostly rely on …" at bounding box center [765, 460] width 918 height 45
click at [468, 452] on p "I learned how importants and useful powerpoints can be, while I mostly rely on …" at bounding box center [765, 460] width 918 height 45
click at [576, 450] on p "I learned how important and useful powerpoints can be, while I mostly rely on t…" at bounding box center [765, 460] width 918 height 45
click at [860, 454] on p "I learned how important and useful power points can be, while I mostly rely on …" at bounding box center [765, 460] width 918 height 45
click at [869, 455] on p "I learned how important and useful power points can be, while I mostly rely on …" at bounding box center [765, 460] width 918 height 45
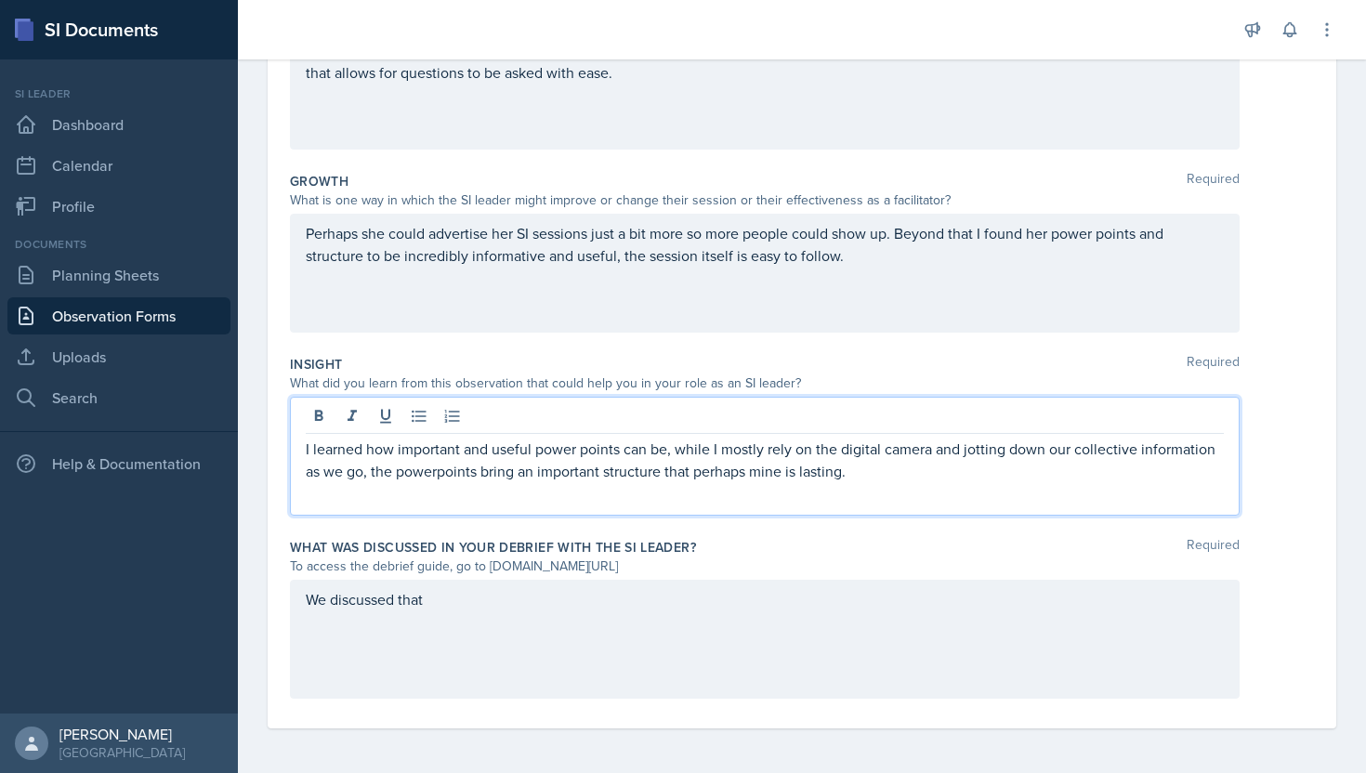
click at [441, 471] on p "I learned how important and useful power points can be, while I mostly rely on …" at bounding box center [765, 460] width 918 height 45
click at [869, 480] on p "I learned how important and useful power points can be, while I mostly rely on …" at bounding box center [765, 460] width 918 height 45
click at [720, 646] on div "We discussed that" at bounding box center [765, 639] width 950 height 119
click at [844, 440] on p "I learned how important and useful power points can be, while I mostly rely on …" at bounding box center [765, 460] width 918 height 45
click at [825, 477] on p "I learned how important and useful power points can be, while I mostly rely on …" at bounding box center [765, 460] width 918 height 45
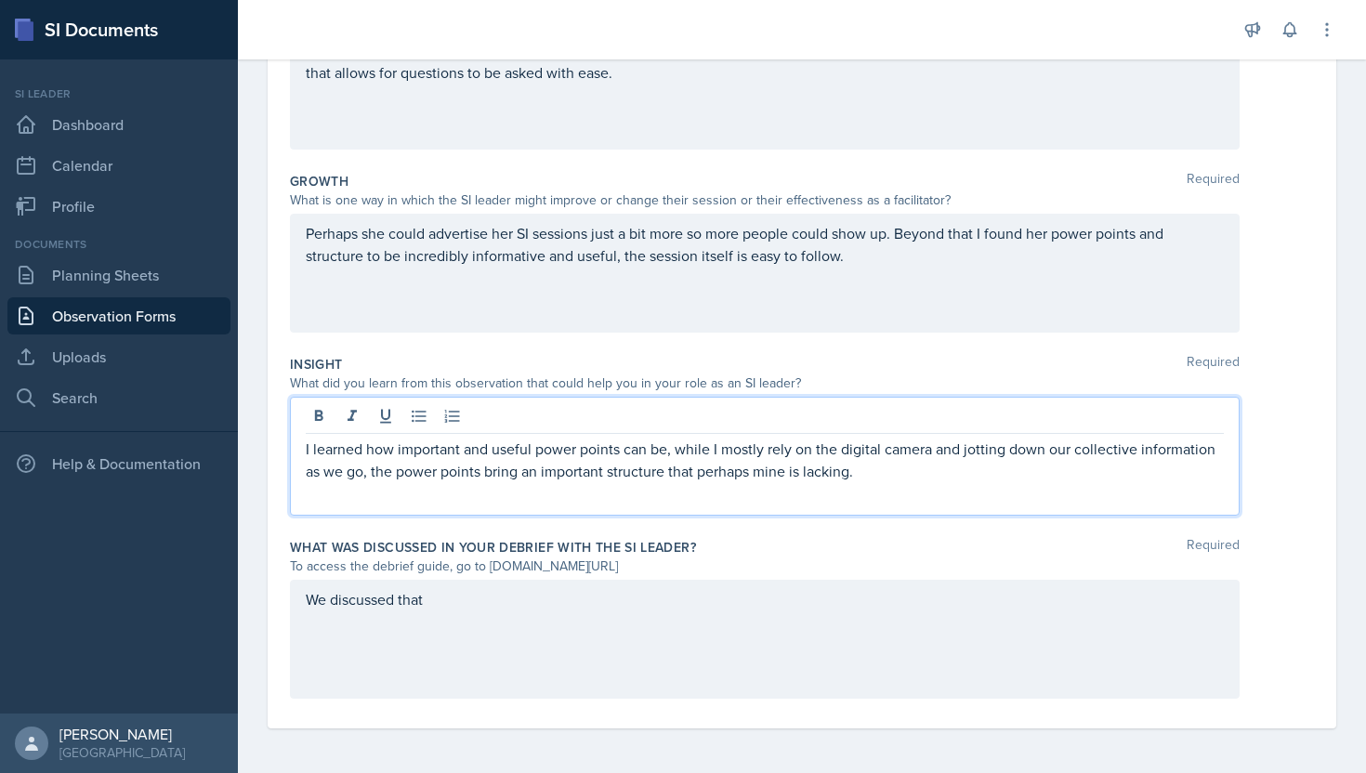
click at [679, 631] on div "We discussed that" at bounding box center [765, 639] width 950 height 119
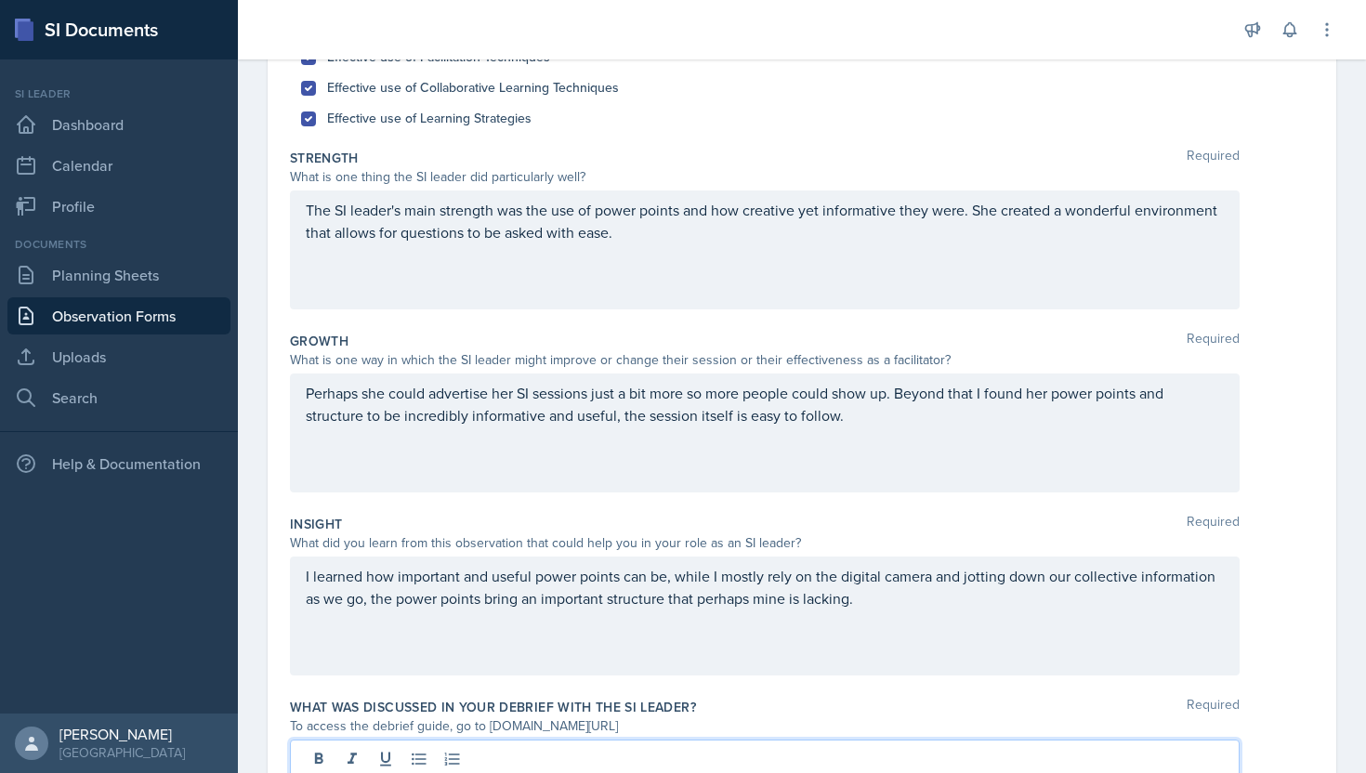
scroll to position [0, 0]
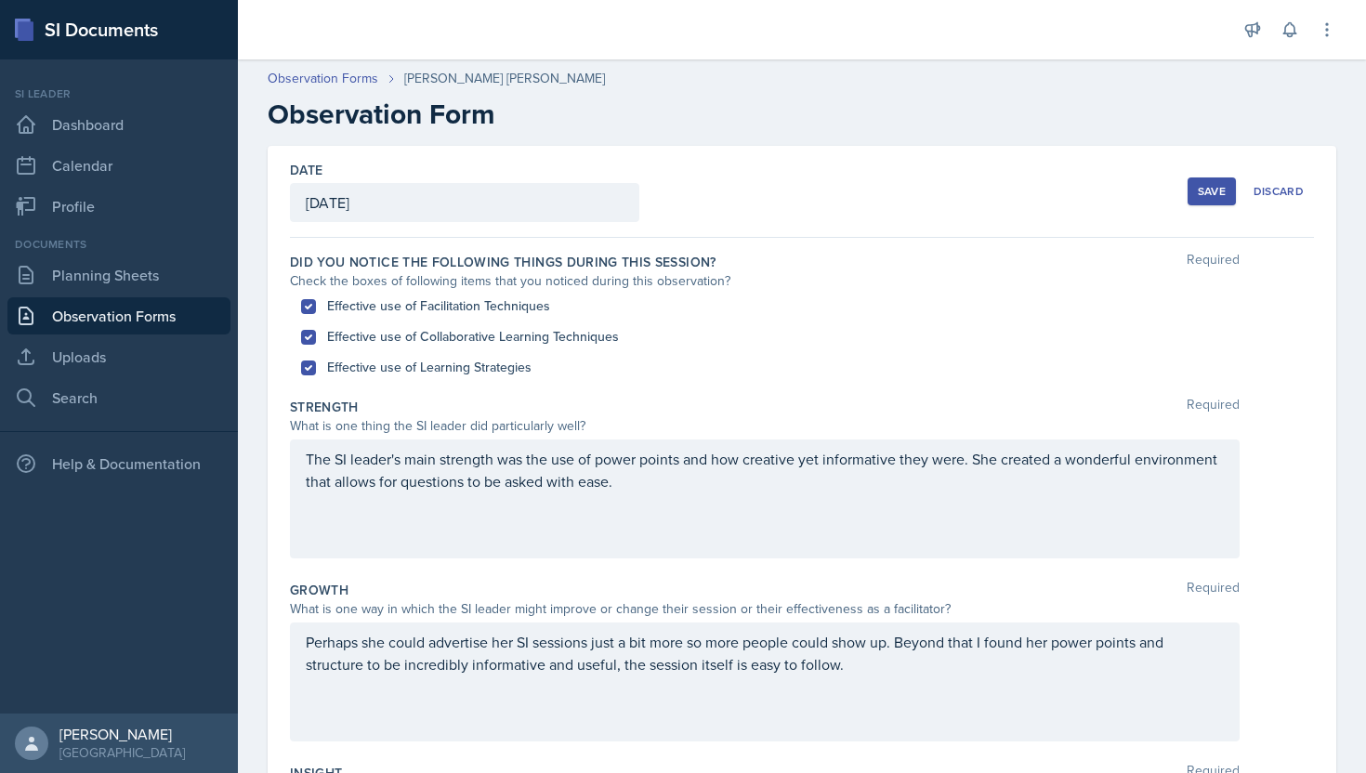
click at [1199, 198] on div "Save" at bounding box center [1212, 191] width 28 height 15
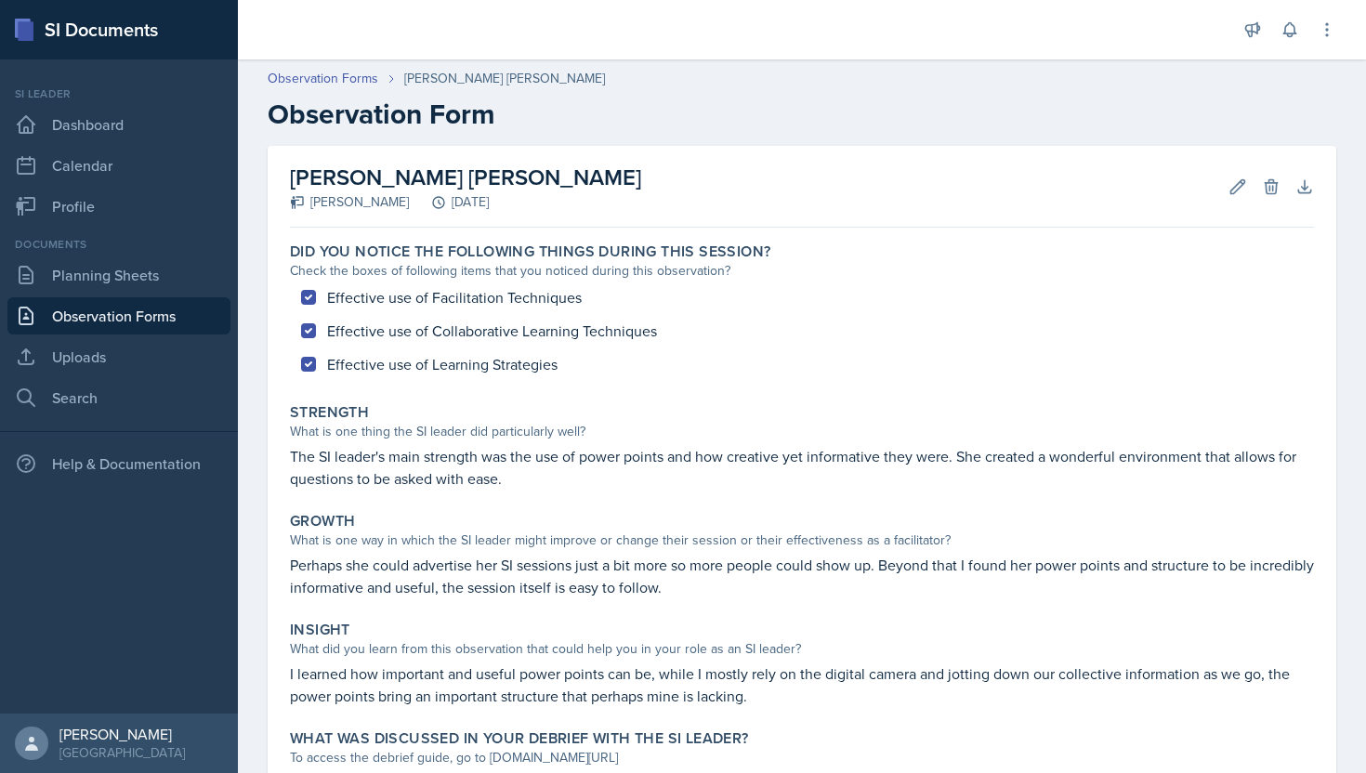
scroll to position [171, 0]
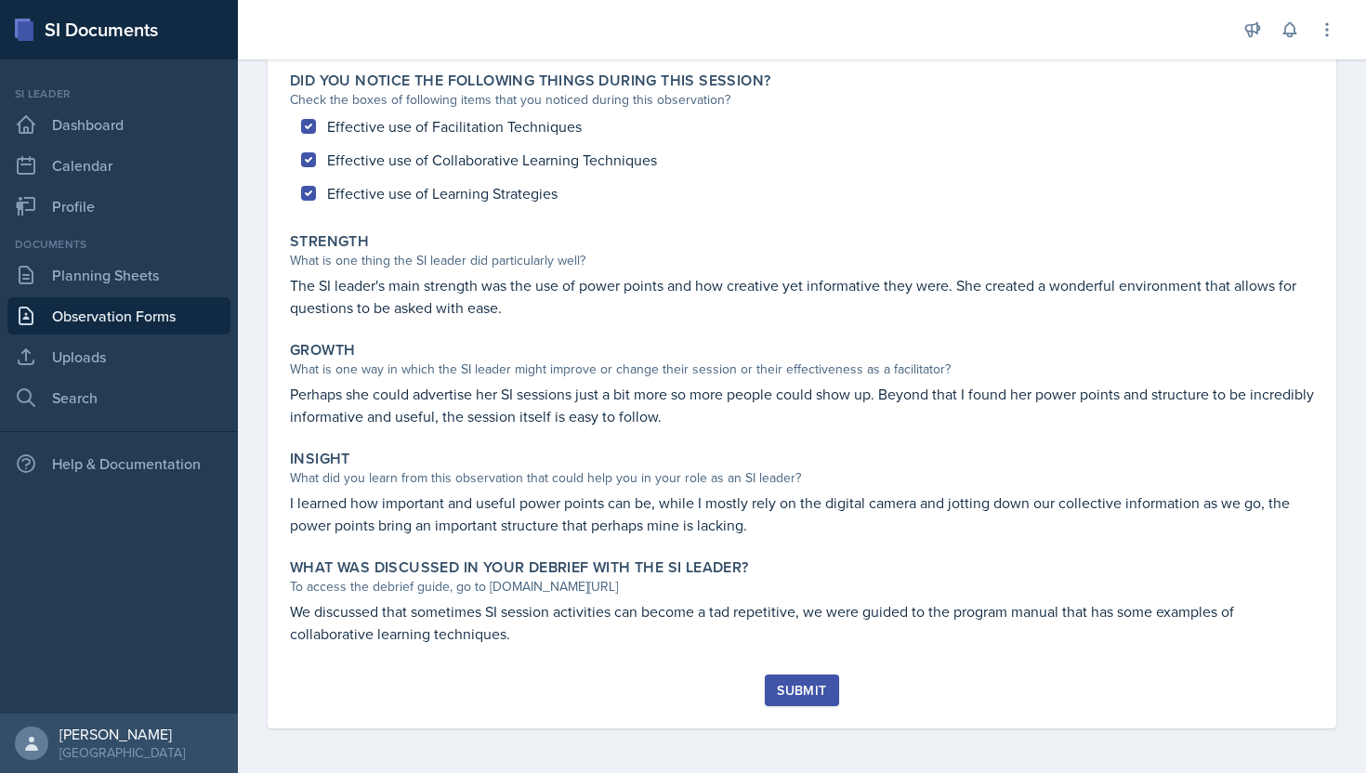
click at [834, 693] on button "Submit" at bounding box center [801, 691] width 73 height 32
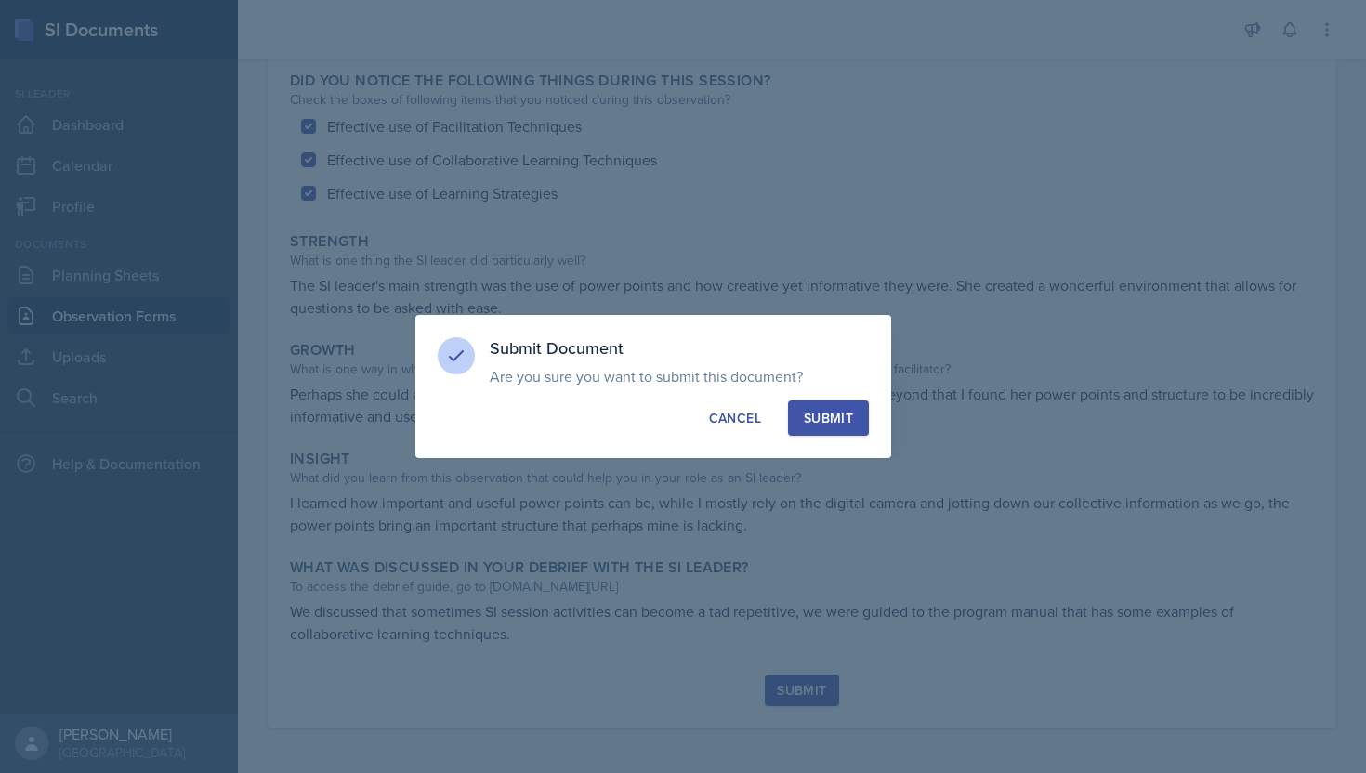
click at [845, 425] on div "Submit" at bounding box center [828, 418] width 49 height 19
